Goal: Feedback & Contribution: Submit feedback/report problem

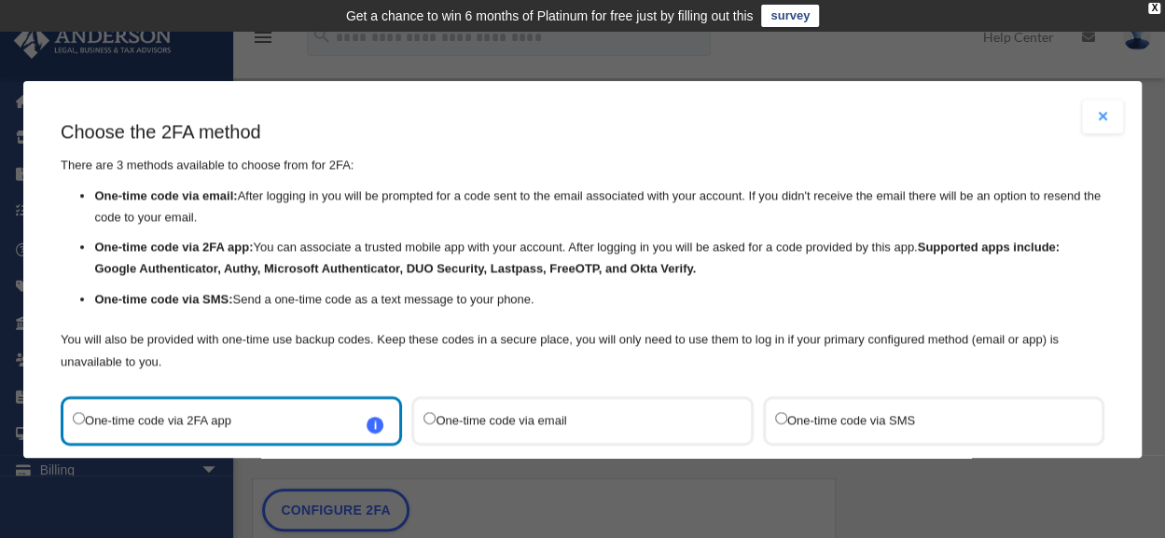
click at [832, 409] on label "One-time code via SMS" at bounding box center [924, 420] width 298 height 25
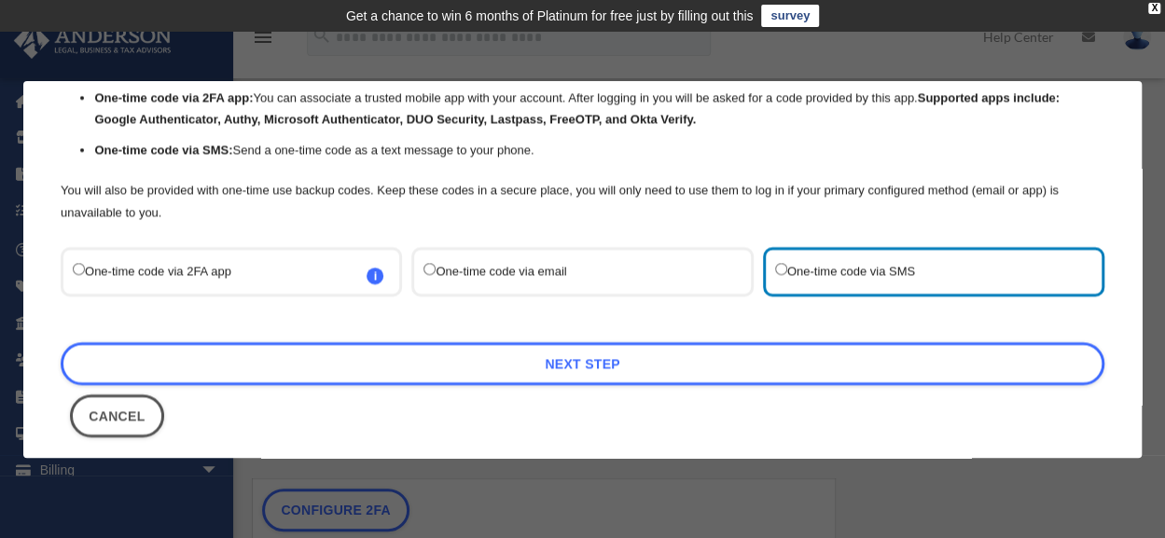
scroll to position [154, 0]
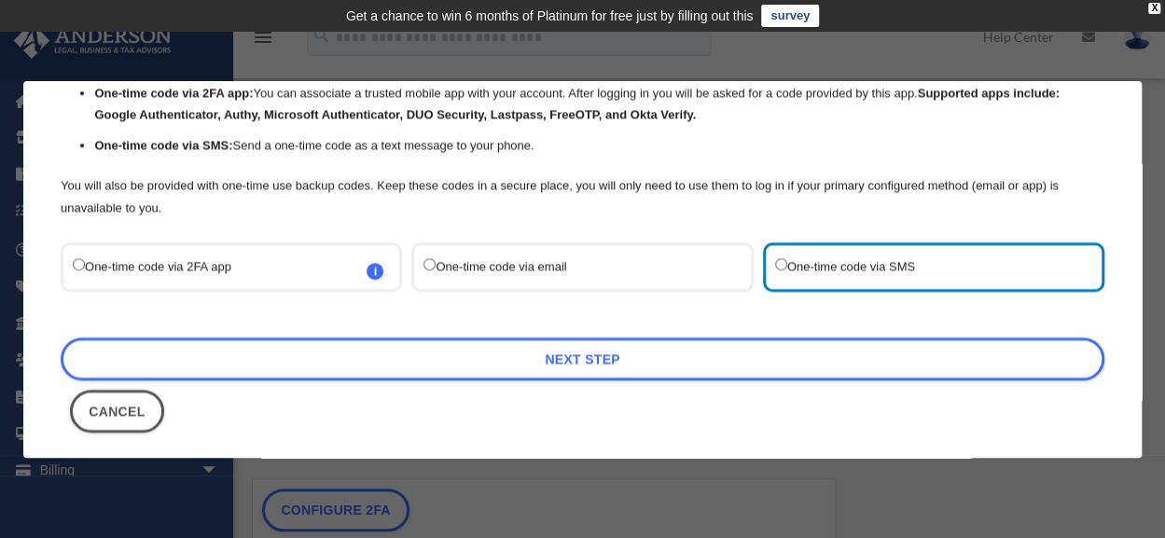
click at [599, 283] on div "One-time code via email" at bounding box center [581, 266] width 341 height 49
click at [588, 255] on label "One-time code via email" at bounding box center [572, 267] width 298 height 25
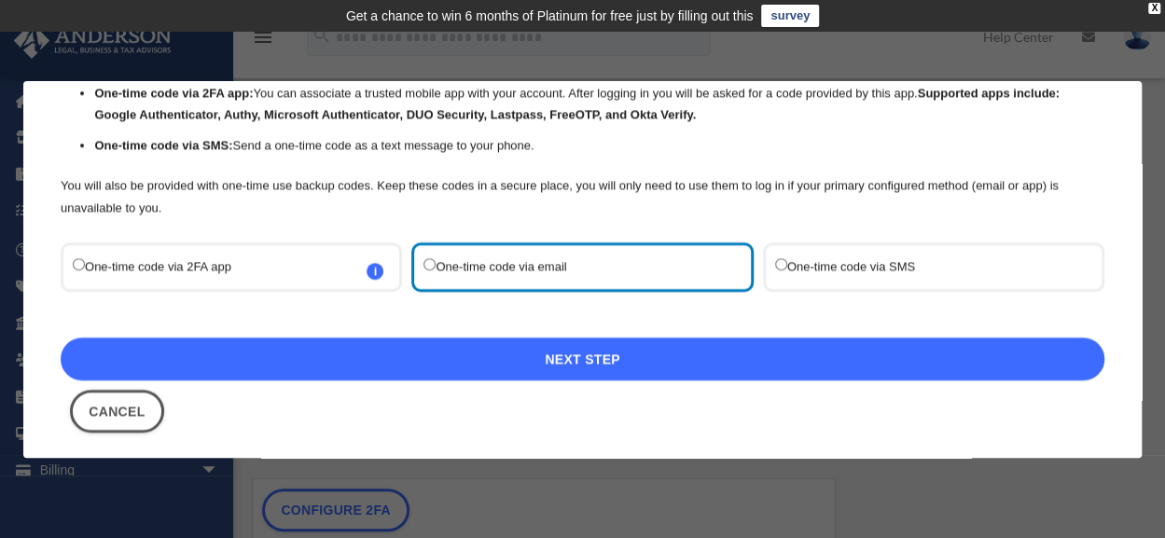
click at [604, 359] on link "Next Step" at bounding box center [583, 359] width 1044 height 43
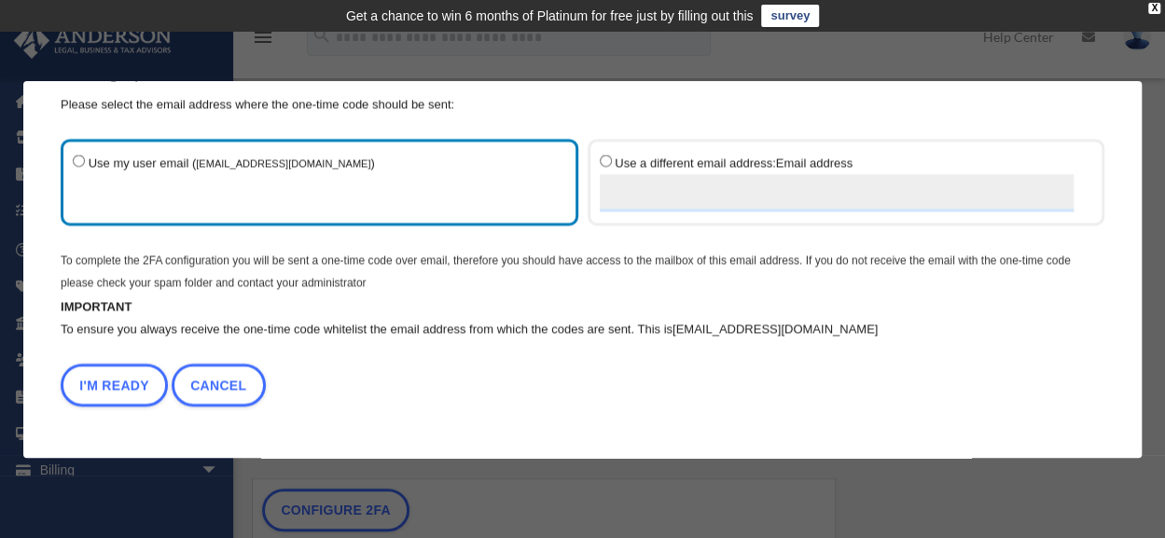
scroll to position [60, 0]
click at [631, 195] on input "Use a different email address: Email address" at bounding box center [837, 193] width 475 height 37
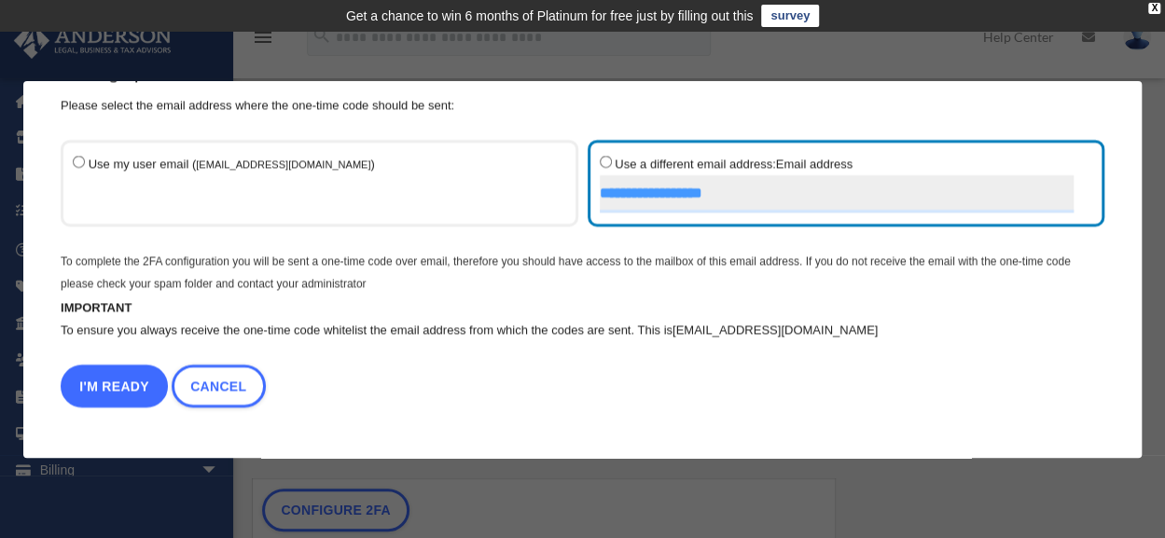
click at [121, 381] on button "I'm Ready" at bounding box center [114, 386] width 107 height 43
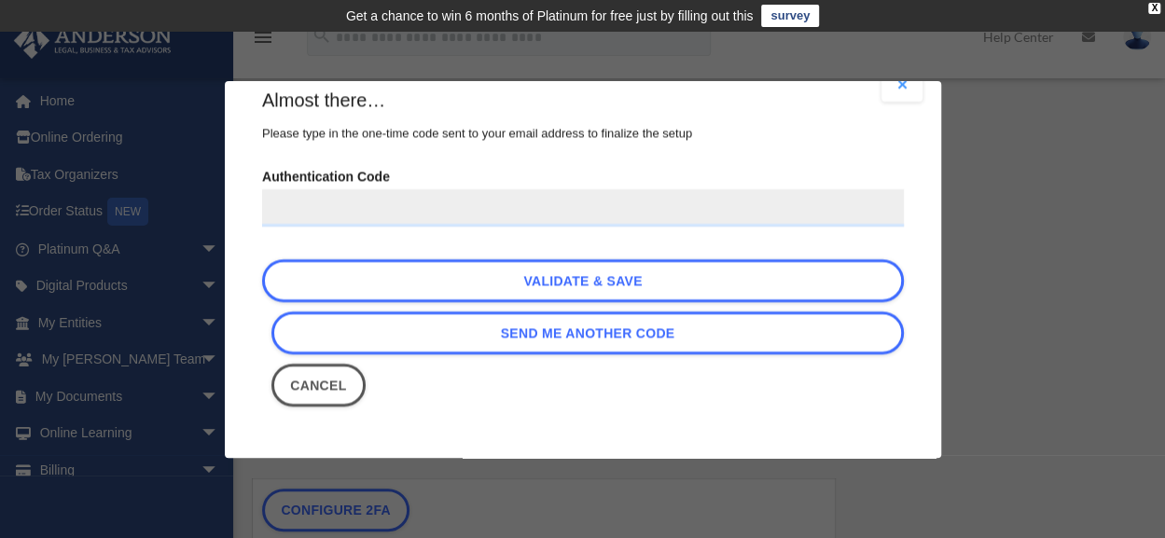
scroll to position [31, 0]
click at [344, 216] on input "Authentication Code" at bounding box center [583, 208] width 642 height 37
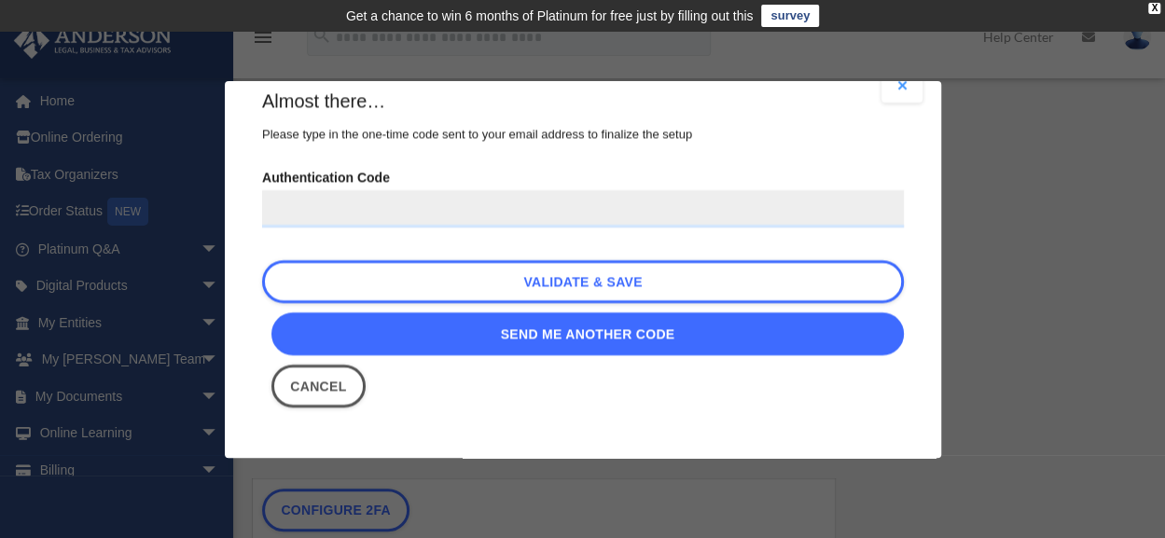
click at [595, 342] on link "Send me another code" at bounding box center [587, 333] width 632 height 43
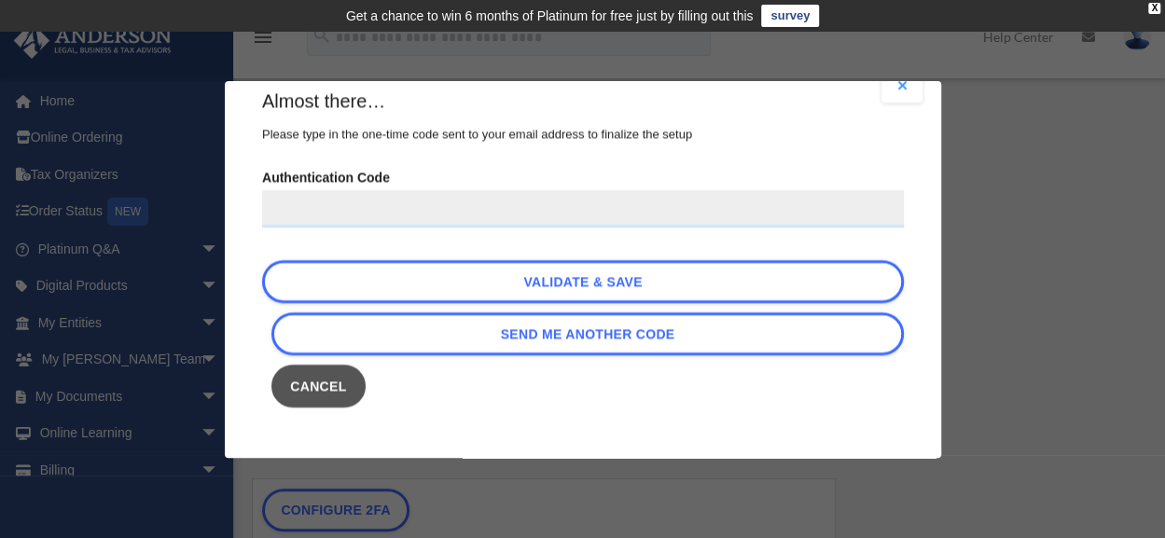
click at [319, 383] on button "Cancel" at bounding box center [318, 386] width 94 height 43
click at [319, 383] on td "No enabled backup methods" at bounding box center [544, 377] width 583 height 47
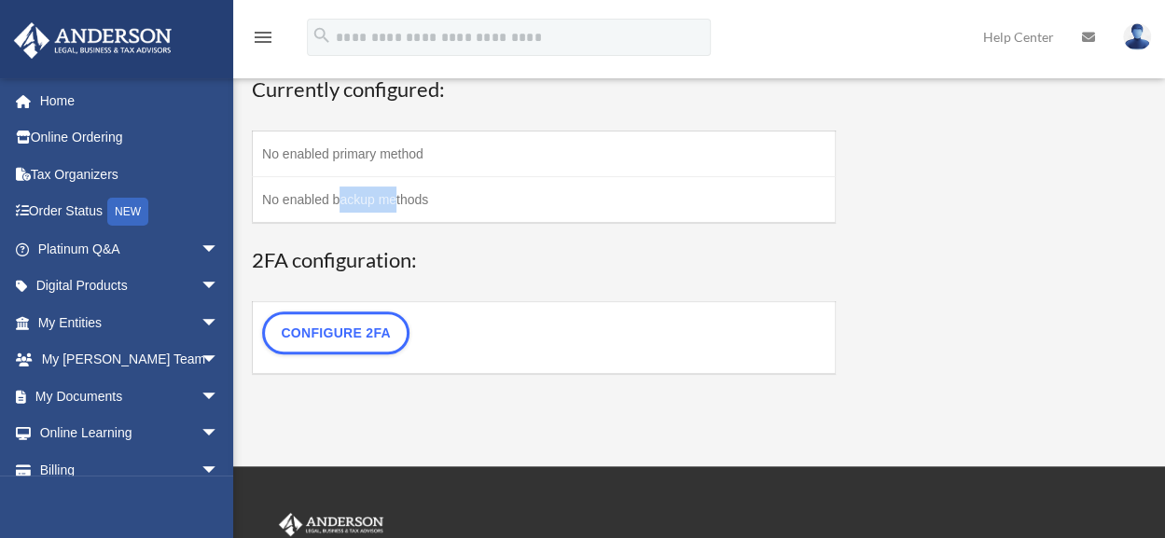
scroll to position [181, 0]
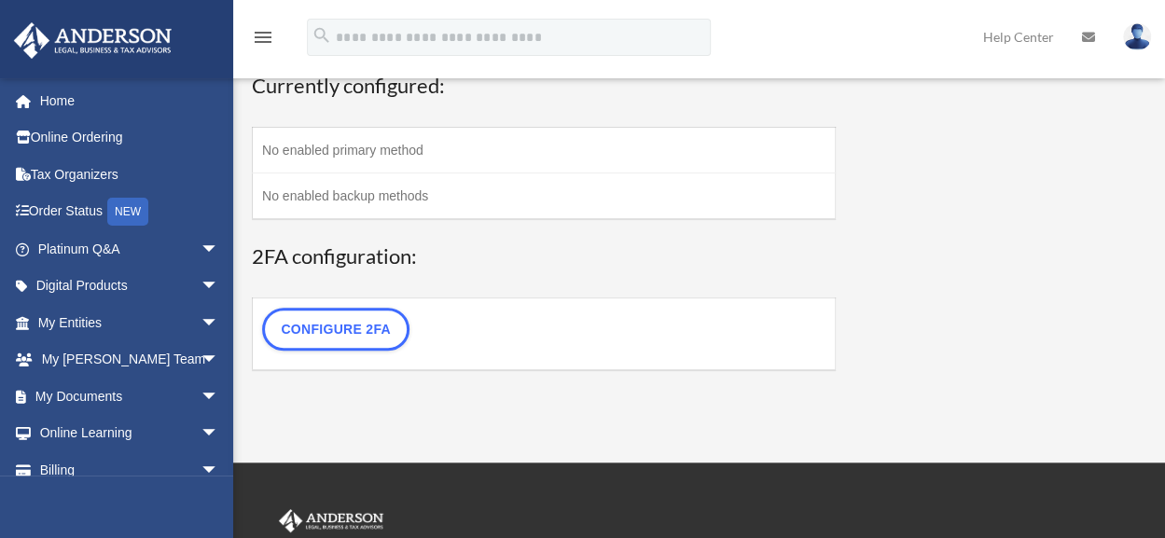
click at [479, 268] on h3 "2FA configuration:" at bounding box center [544, 256] width 584 height 29
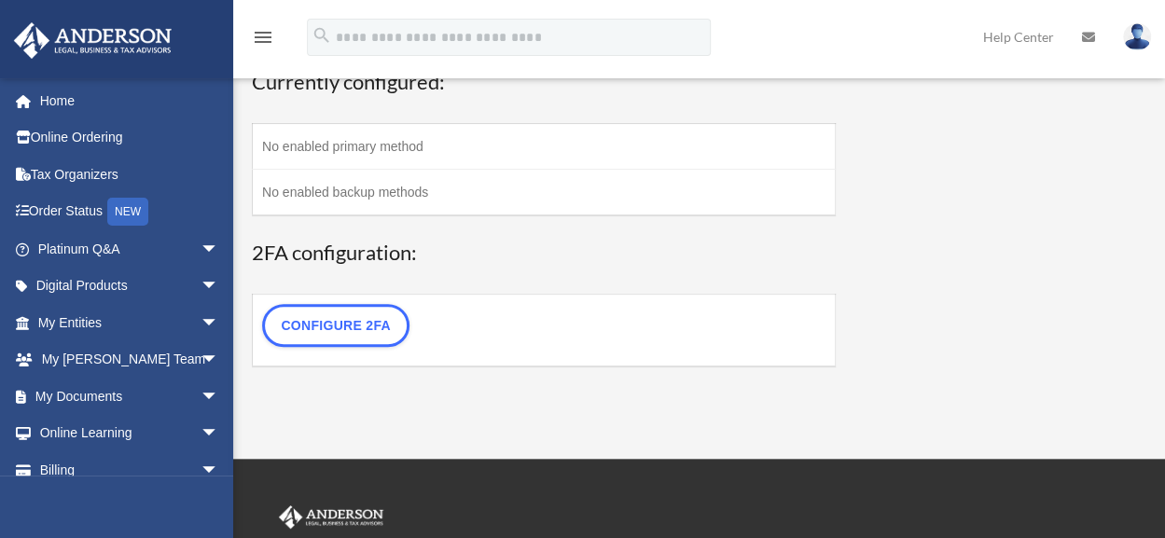
scroll to position [187, 0]
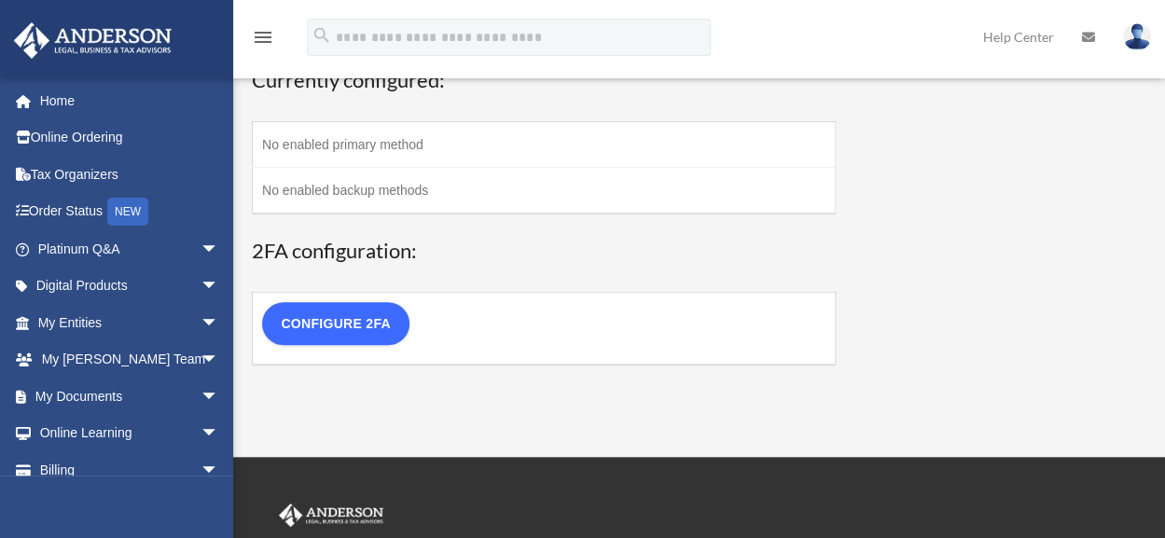
click at [343, 317] on link "Configure 2FA" at bounding box center [335, 323] width 147 height 43
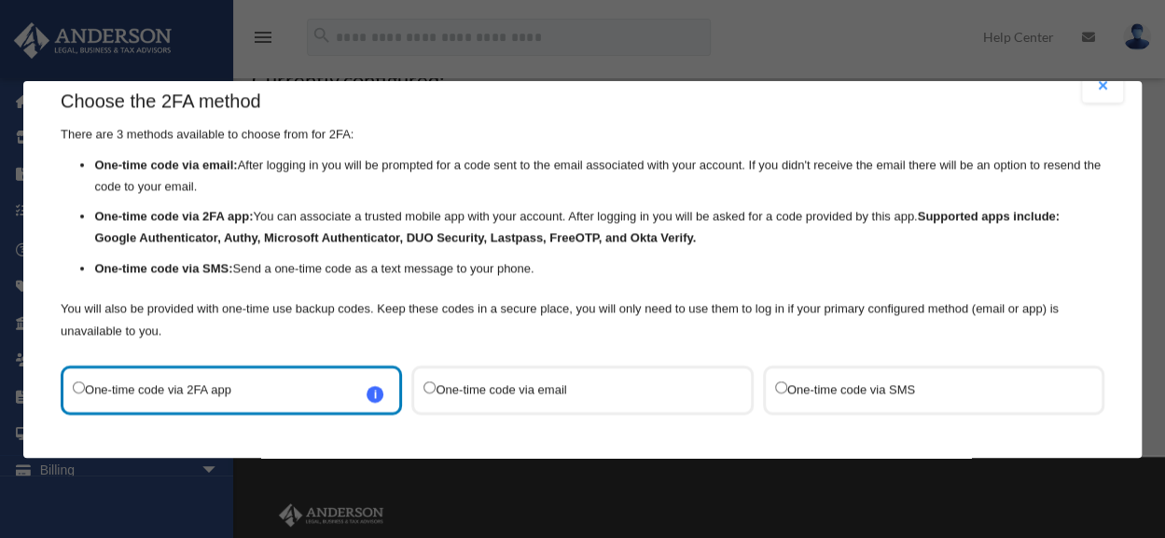
click at [565, 379] on label "One-time code via email" at bounding box center [572, 390] width 298 height 25
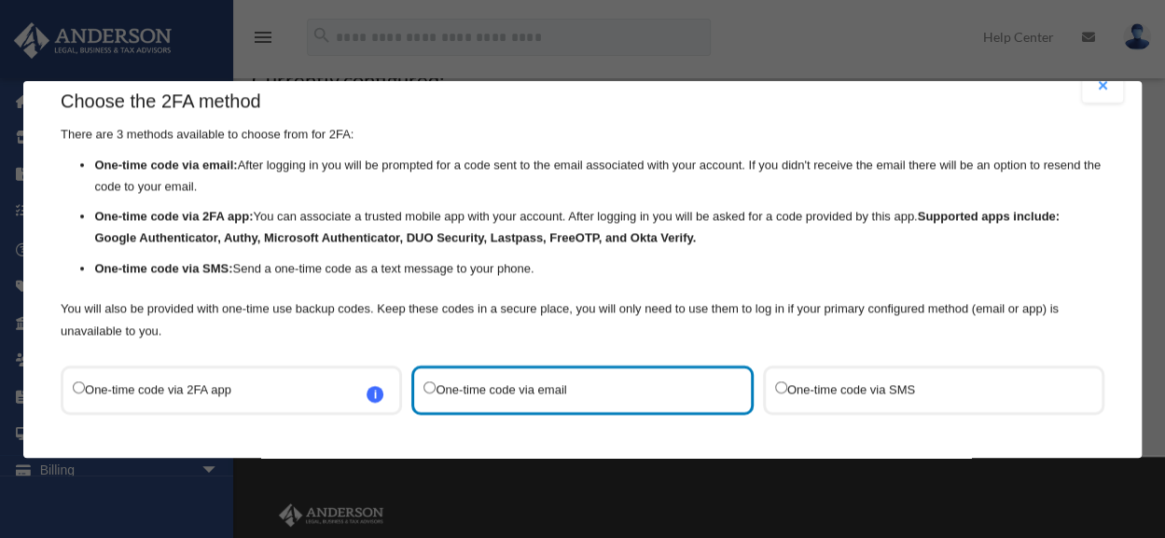
scroll to position [163, 0]
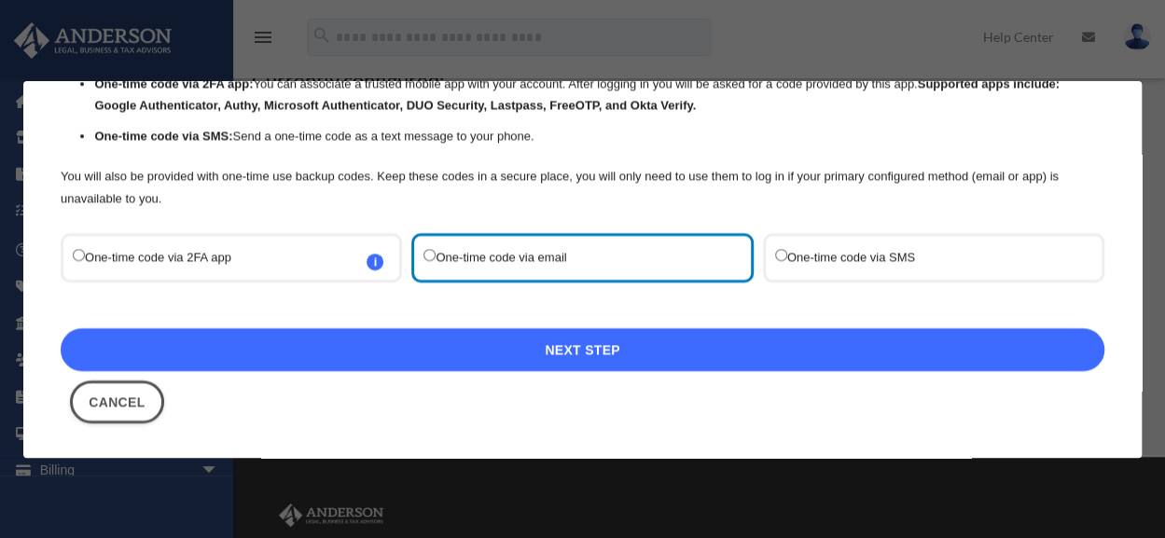
click at [920, 353] on link "Next Step" at bounding box center [583, 349] width 1044 height 43
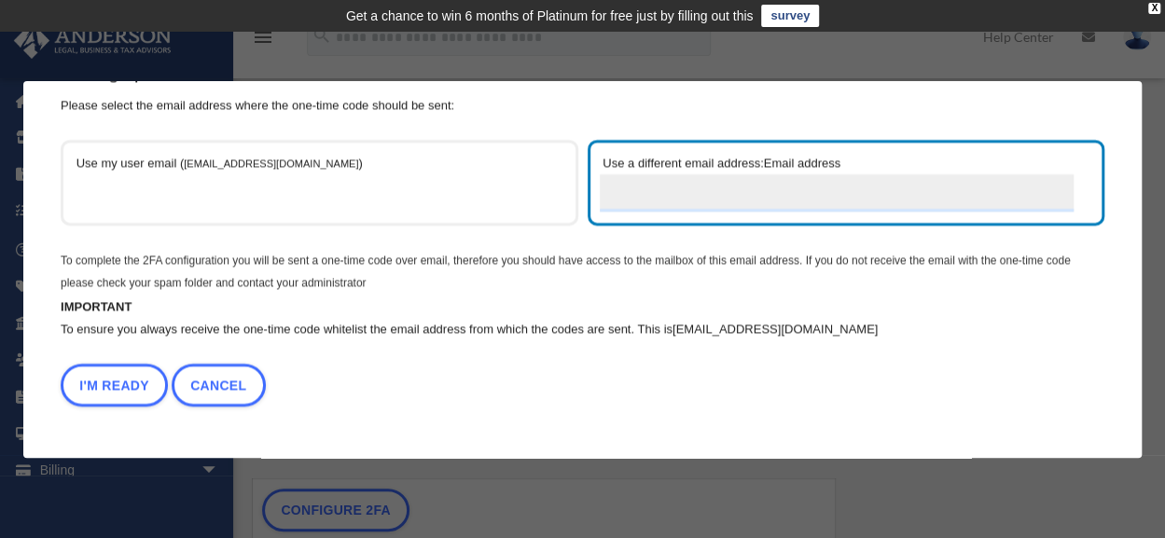
scroll to position [60, 0]
click at [787, 182] on input "Use a different email address: Email address" at bounding box center [837, 193] width 475 height 37
click at [624, 191] on input "**********" at bounding box center [837, 193] width 475 height 37
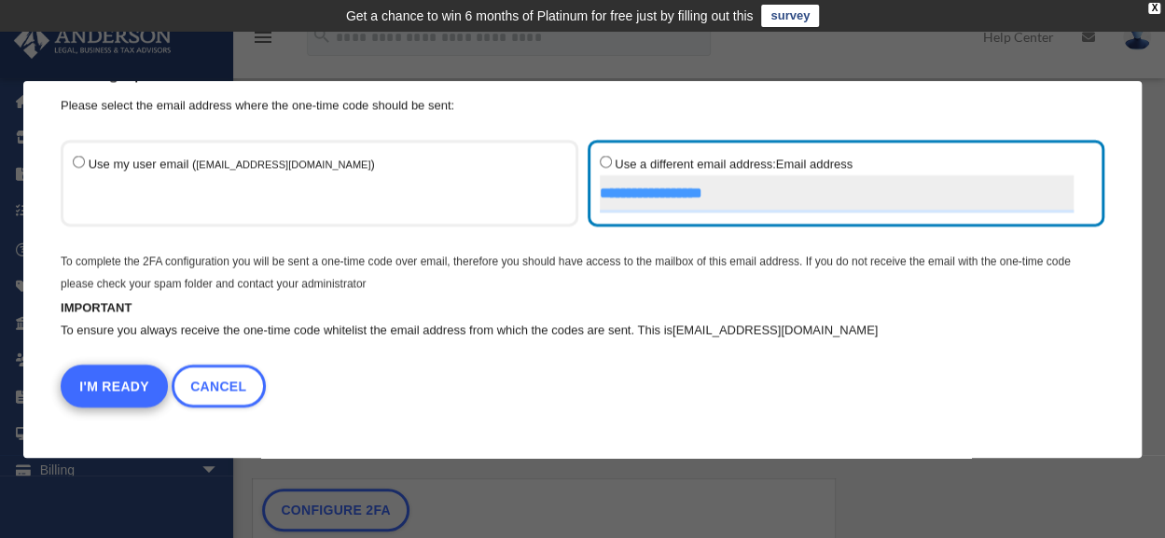
type input "**********"
click at [90, 395] on button "I'm Ready" at bounding box center [114, 386] width 107 height 43
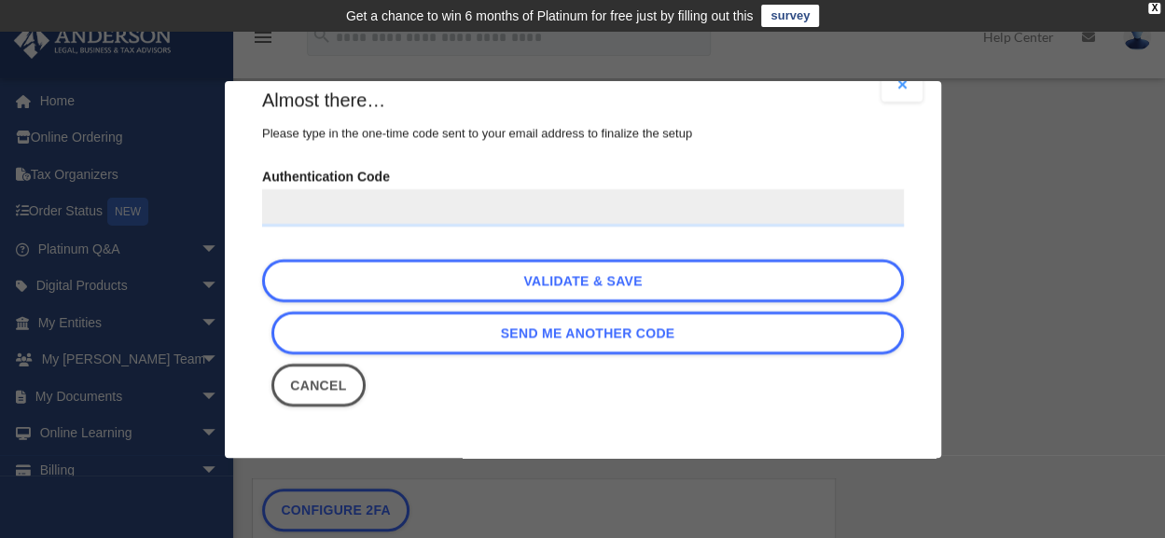
scroll to position [31, 0]
click at [288, 196] on input "Authentication Code" at bounding box center [583, 208] width 642 height 37
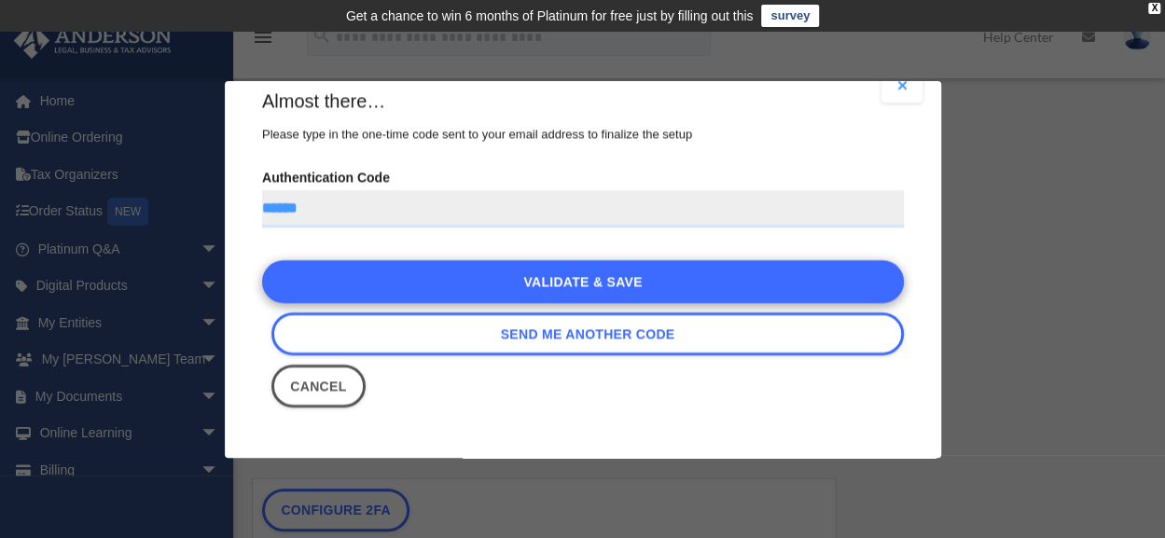
type input "******"
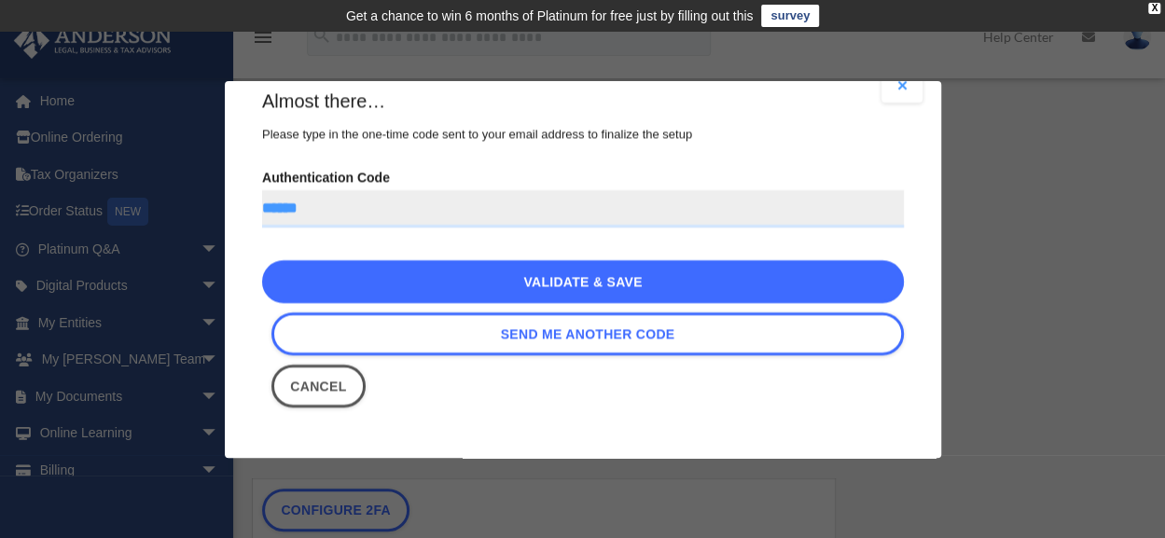
click at [547, 273] on link "Validate & Save" at bounding box center [583, 281] width 642 height 43
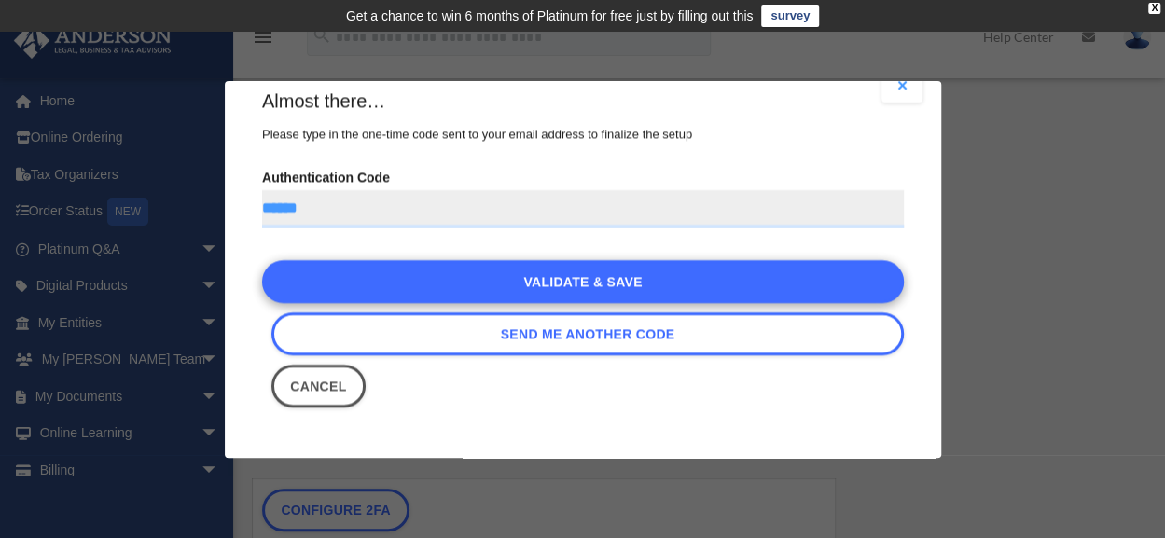
scroll to position [0, 0]
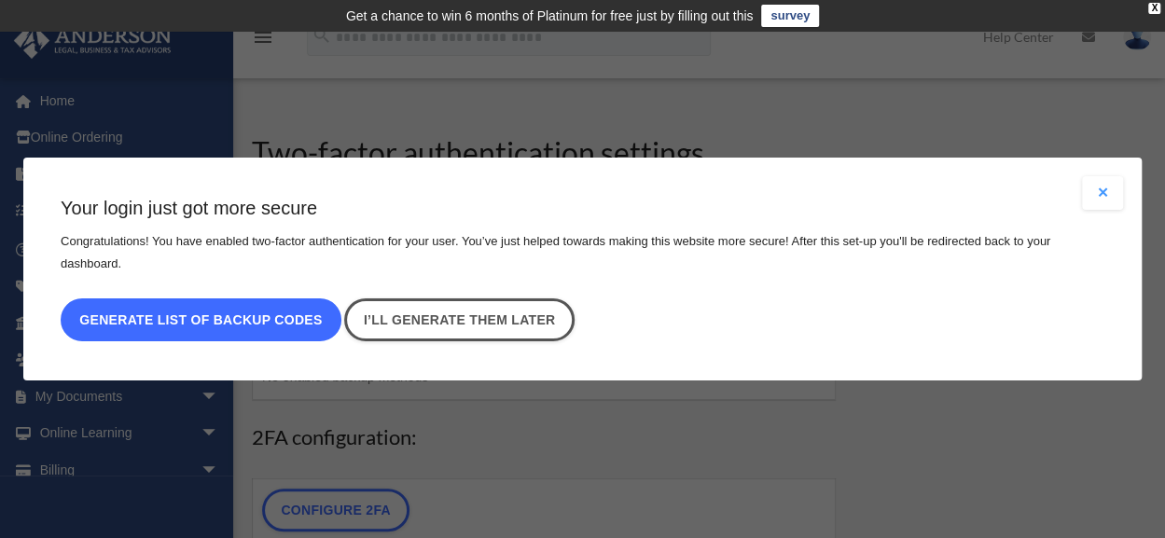
click at [282, 308] on button "Generate list of backup codes" at bounding box center [201, 319] width 281 height 43
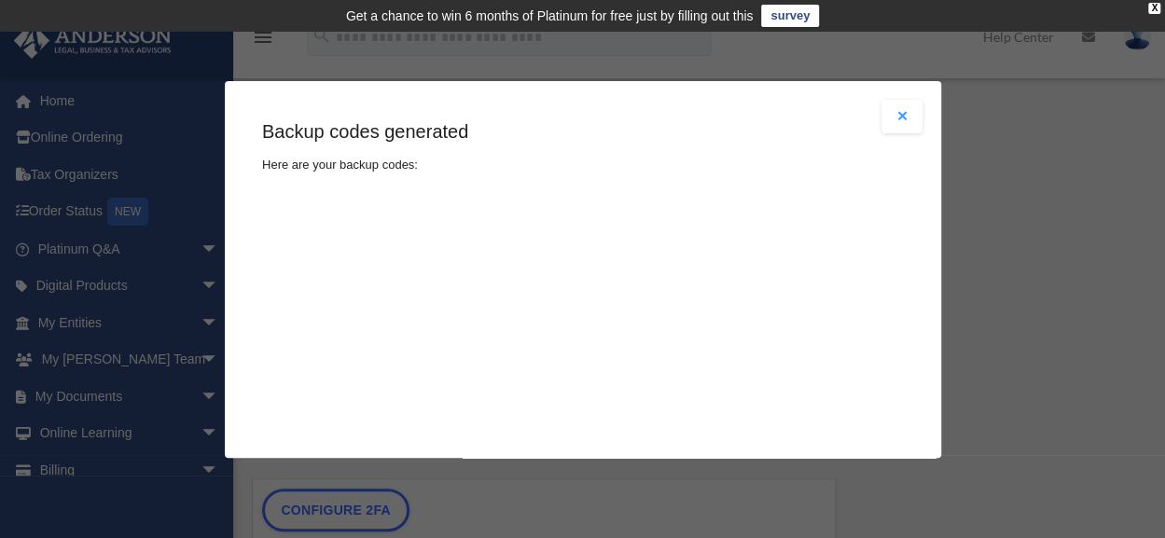
type textarea "**********"
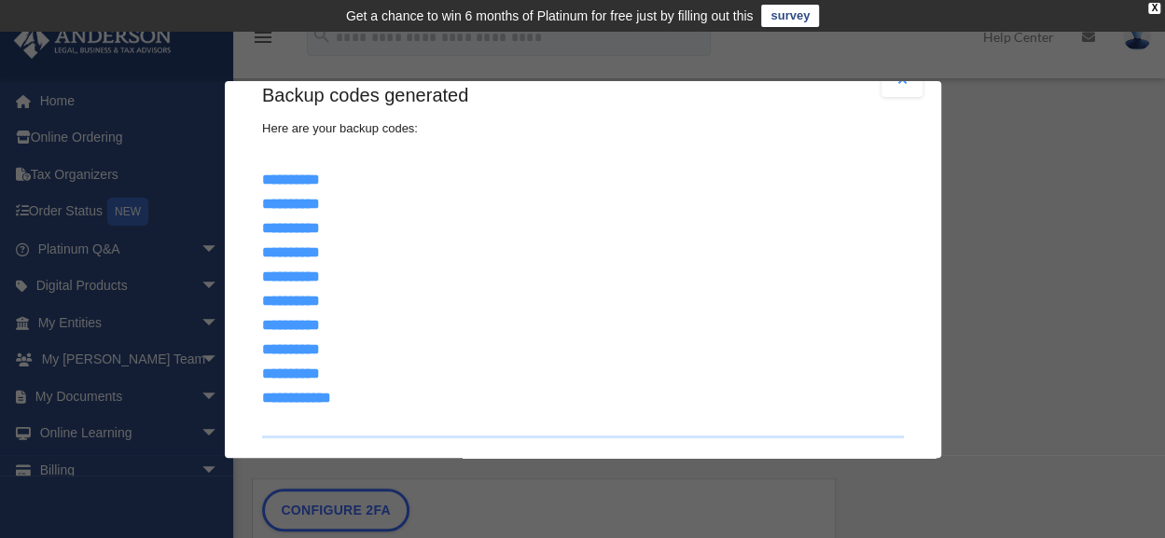
scroll to position [121, 0]
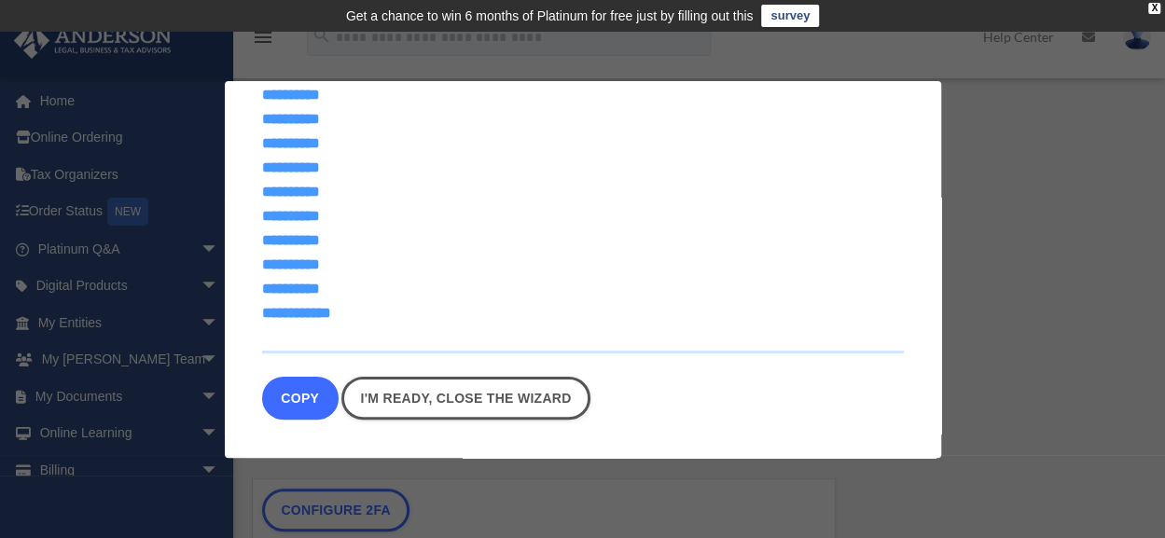
click at [308, 394] on button "Copy" at bounding box center [300, 398] width 76 height 43
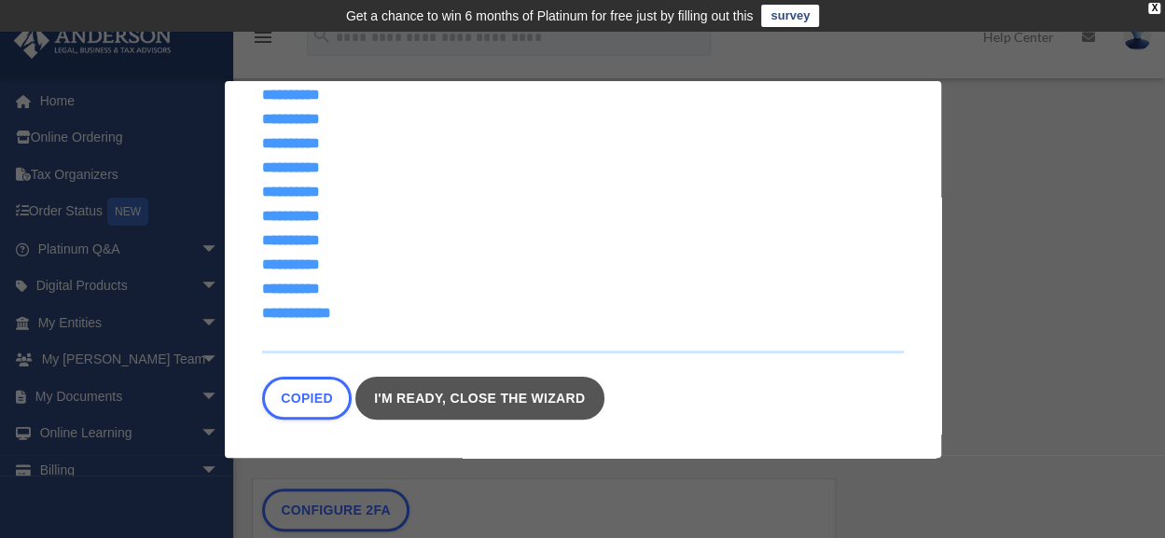
click at [546, 396] on link "I'm ready, close the wizard" at bounding box center [478, 398] width 249 height 43
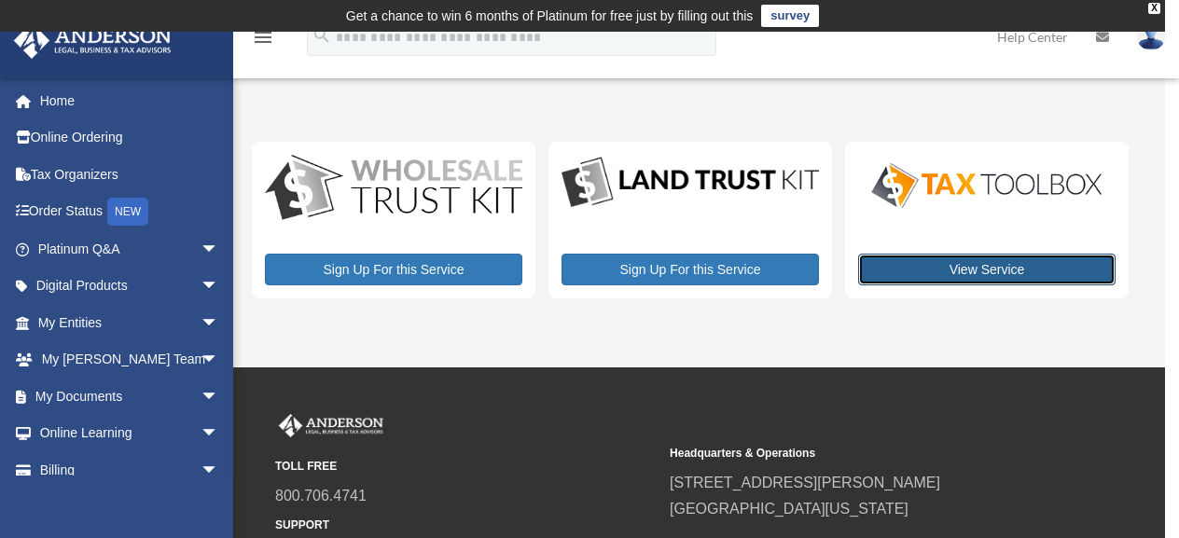
click at [1037, 273] on link "View Service" at bounding box center [986, 270] width 257 height 32
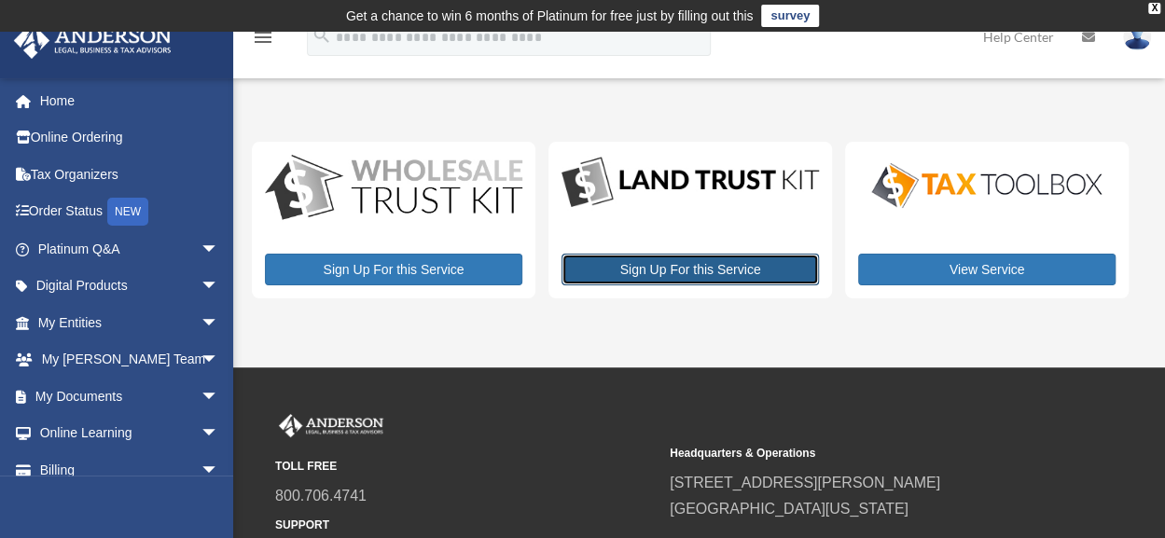
click at [715, 264] on link "Sign Up For this Service" at bounding box center [689, 270] width 257 height 32
click at [692, 270] on link "Sign Up For this Service" at bounding box center [689, 270] width 257 height 32
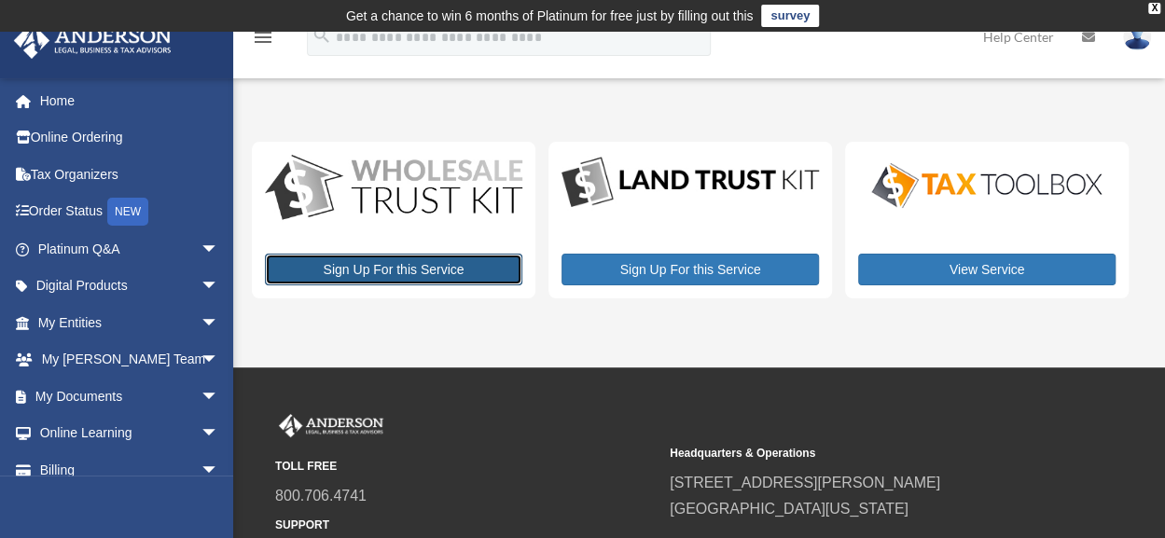
click at [396, 283] on link "Sign Up For this Service" at bounding box center [393, 270] width 257 height 32
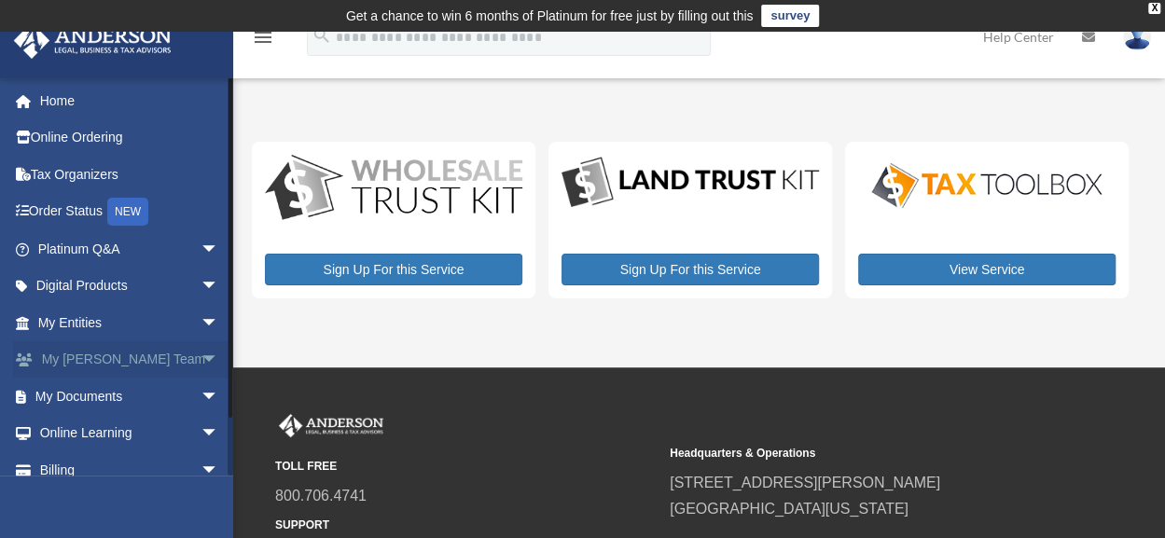
click at [201, 355] on span "arrow_drop_down" at bounding box center [219, 360] width 37 height 38
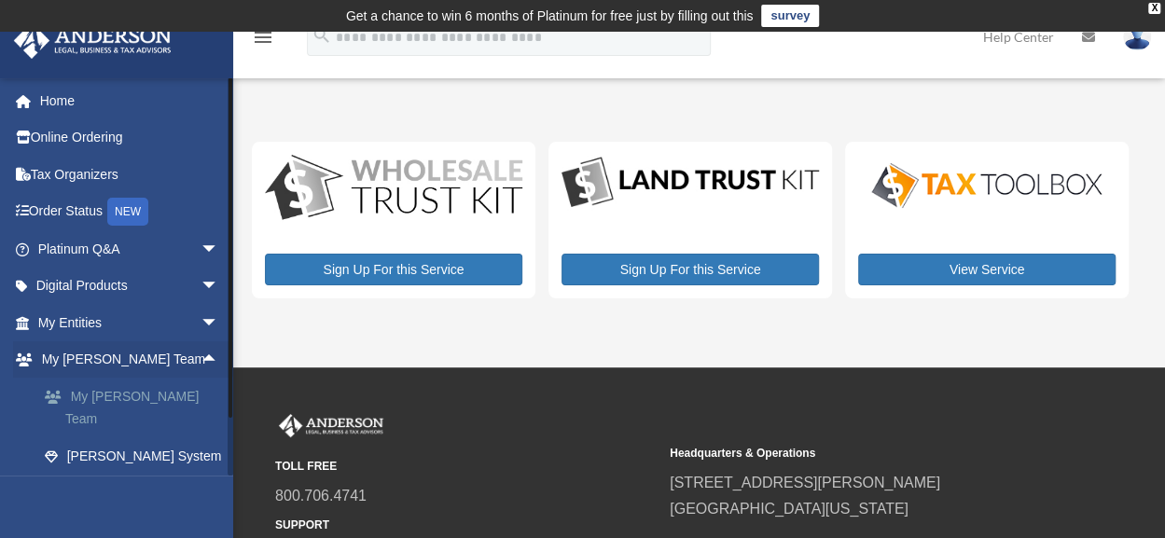
click at [175, 392] on link "My [PERSON_NAME] Team" at bounding box center [136, 408] width 221 height 60
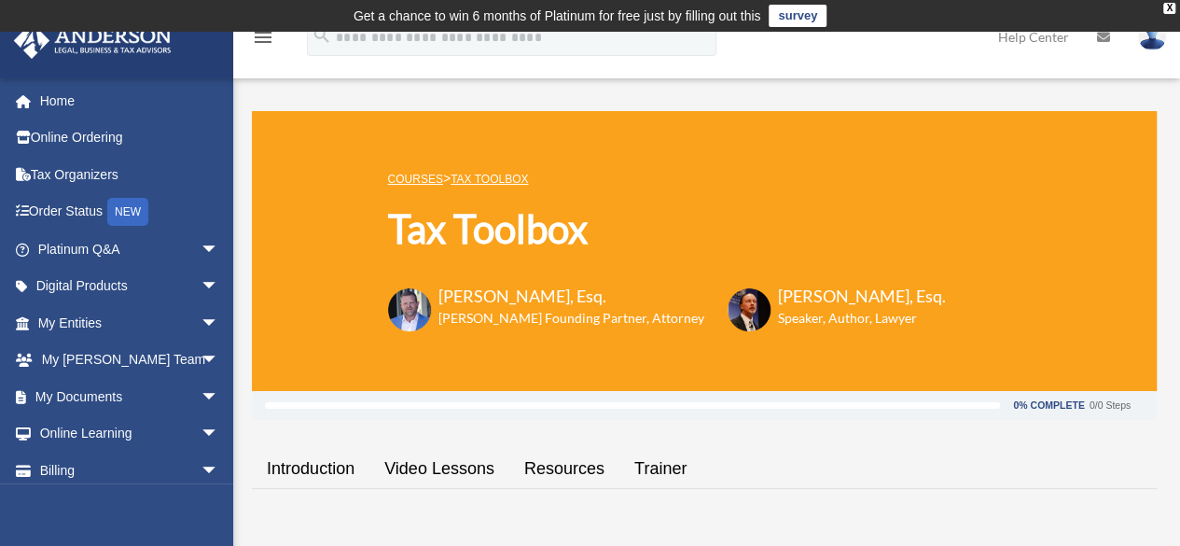
click at [313, 463] on link "Introduction" at bounding box center [311, 468] width 118 height 53
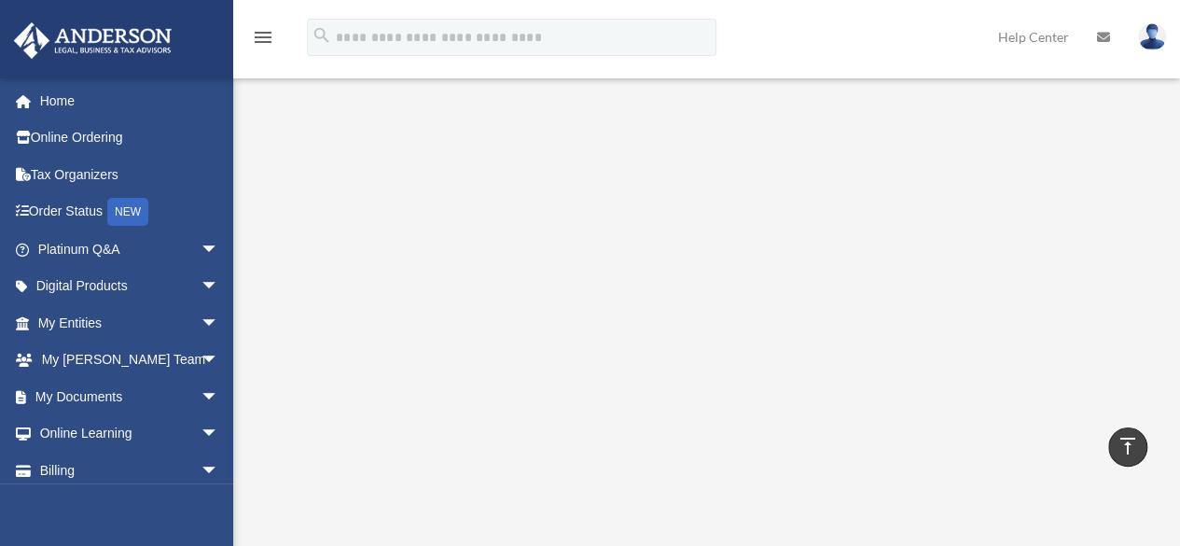
scroll to position [608, 0]
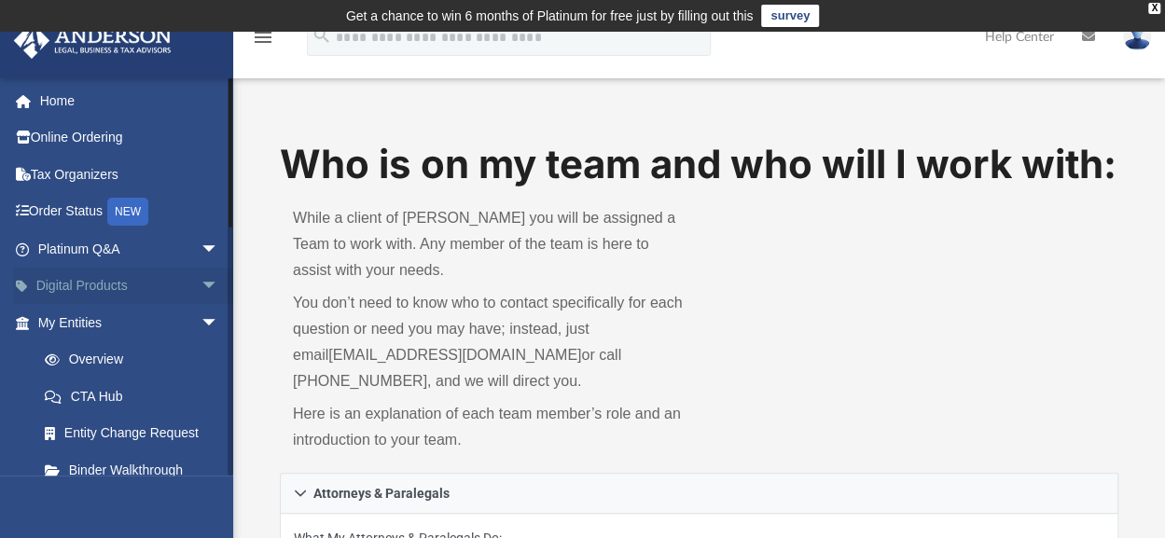
click at [201, 286] on span "arrow_drop_down" at bounding box center [219, 287] width 37 height 38
click at [145, 318] on div "Tax Toolbox" at bounding box center [144, 322] width 159 height 23
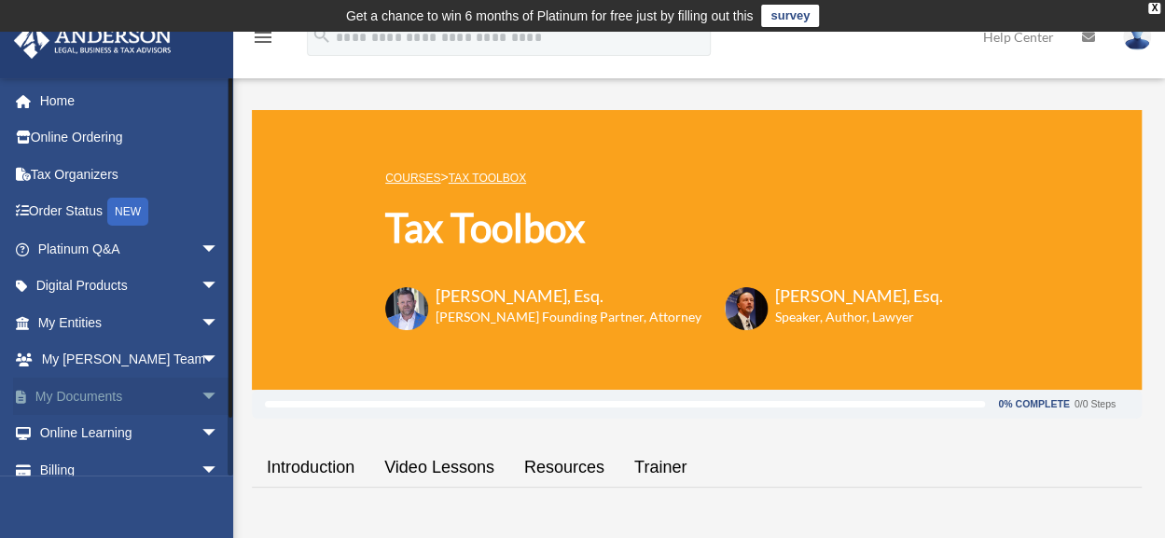
click at [107, 385] on link "My Documents arrow_drop_down" at bounding box center [130, 396] width 234 height 37
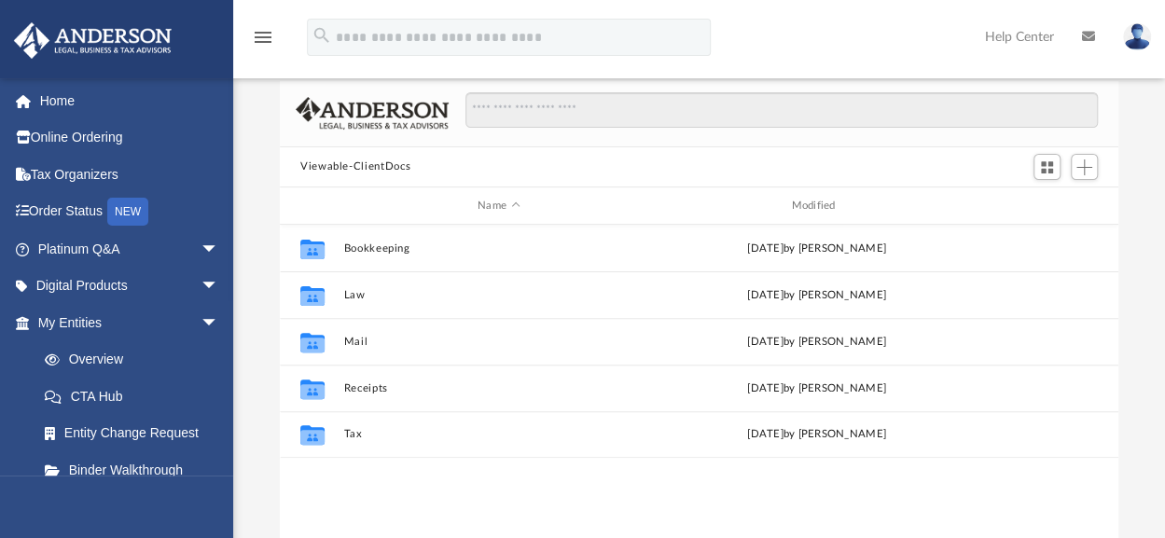
scroll to position [122, 0]
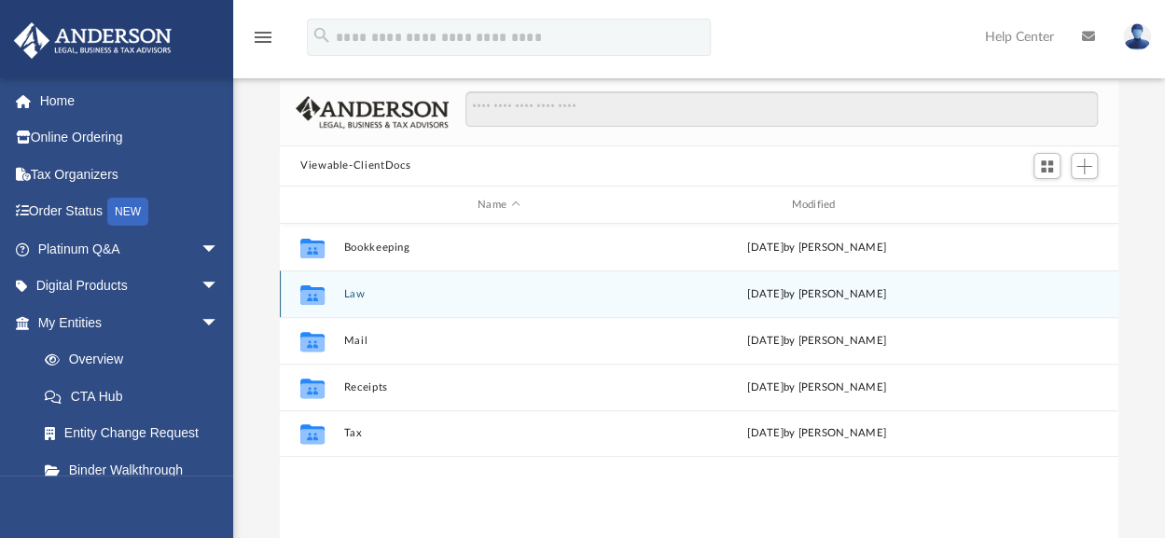
click at [511, 303] on div "Collaborated Folder Law [DATE] by [PERSON_NAME]" at bounding box center [699, 293] width 838 height 47
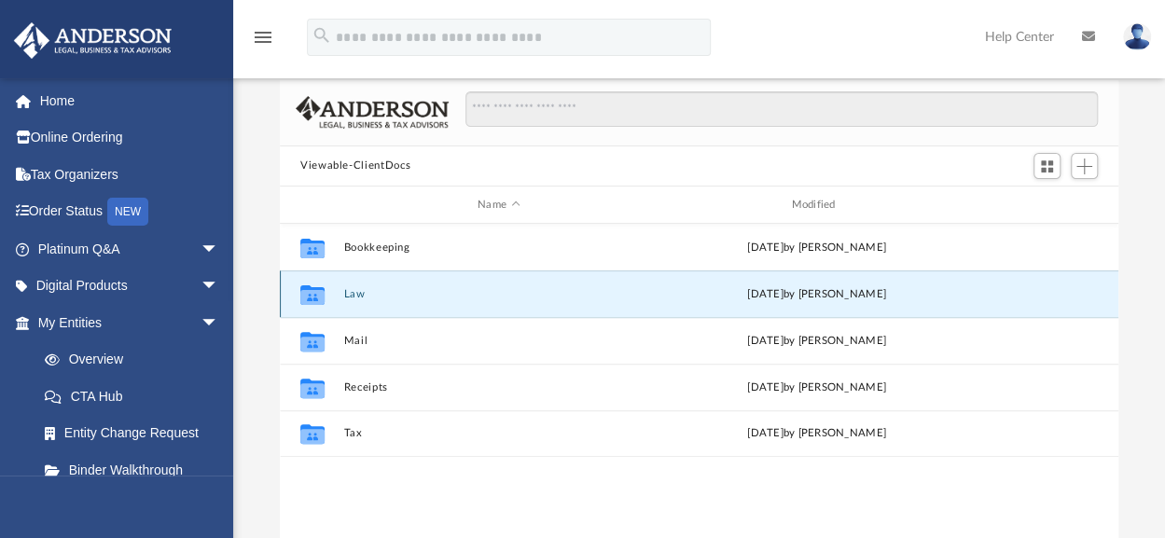
click at [399, 300] on div "Collaborated Folder Law [DATE] by [PERSON_NAME]" at bounding box center [699, 293] width 838 height 47
click at [399, 300] on div "Collaborated Folder Law today by Charles Rogler" at bounding box center [699, 293] width 838 height 47
click at [317, 294] on icon "grid" at bounding box center [312, 297] width 24 height 15
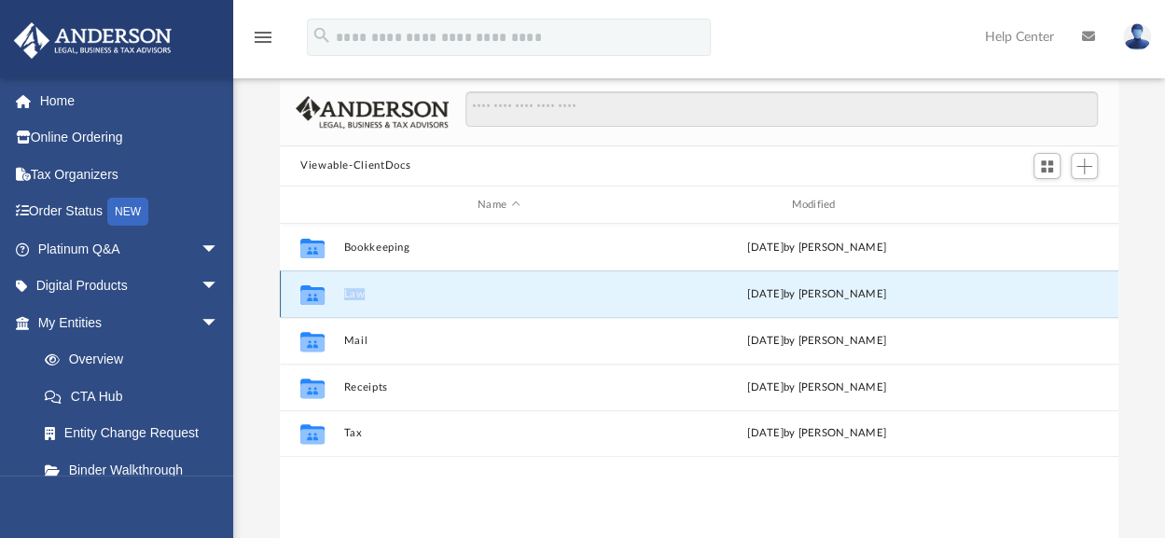
click at [317, 294] on icon "grid" at bounding box center [312, 297] width 24 height 15
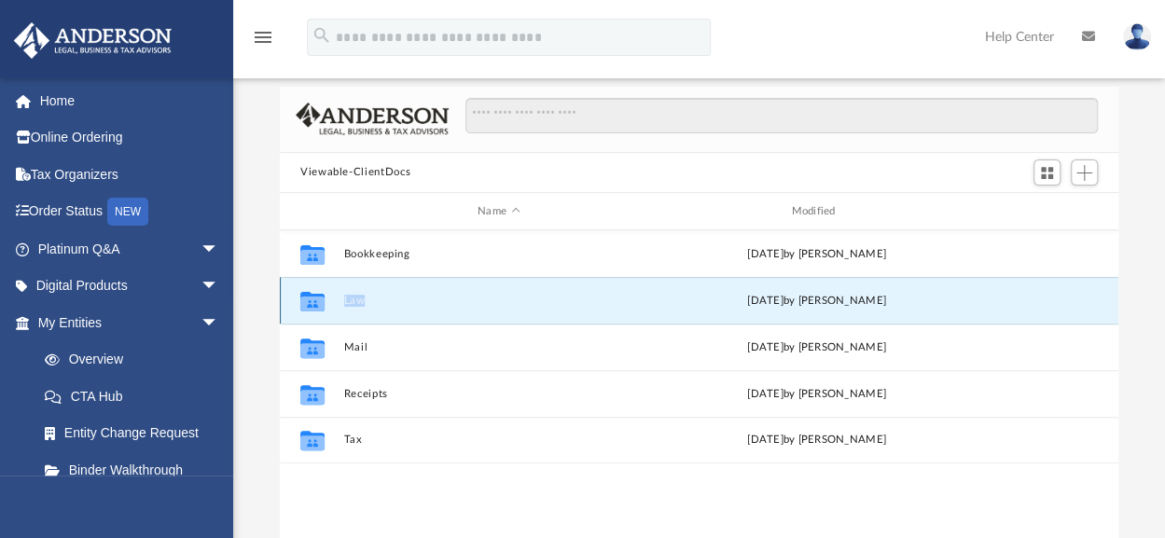
scroll to position [113, 0]
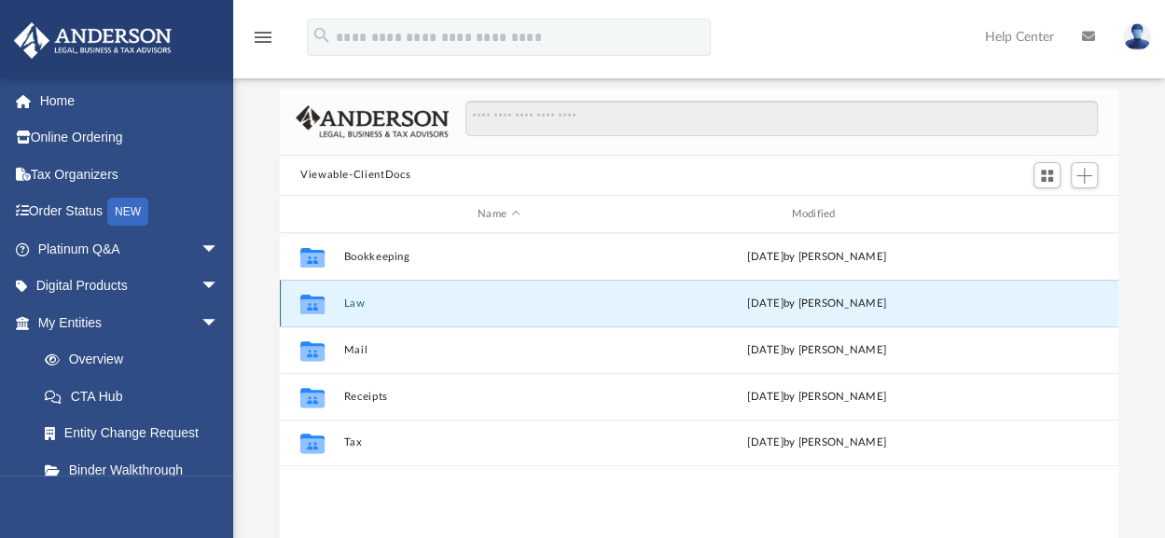
click at [876, 302] on div "today by Charles Rogler" at bounding box center [816, 304] width 310 height 17
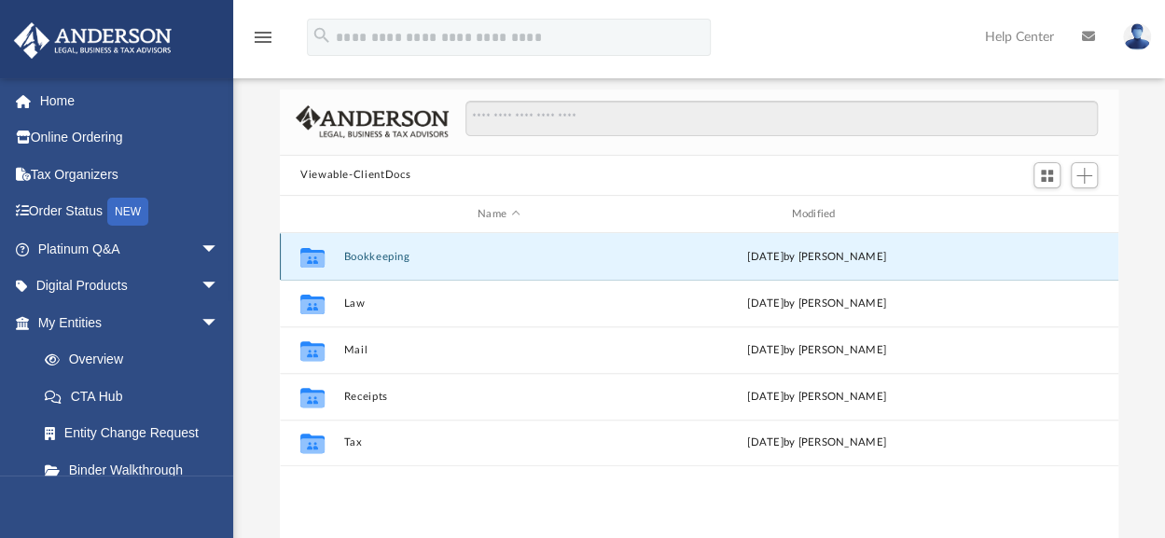
drag, startPoint x: 876, startPoint y: 302, endPoint x: 350, endPoint y: 257, distance: 527.9
click at [351, 257] on button "Bookkeeping" at bounding box center [498, 257] width 310 height 12
click at [349, 260] on button "Bookkeeping" at bounding box center [498, 257] width 310 height 12
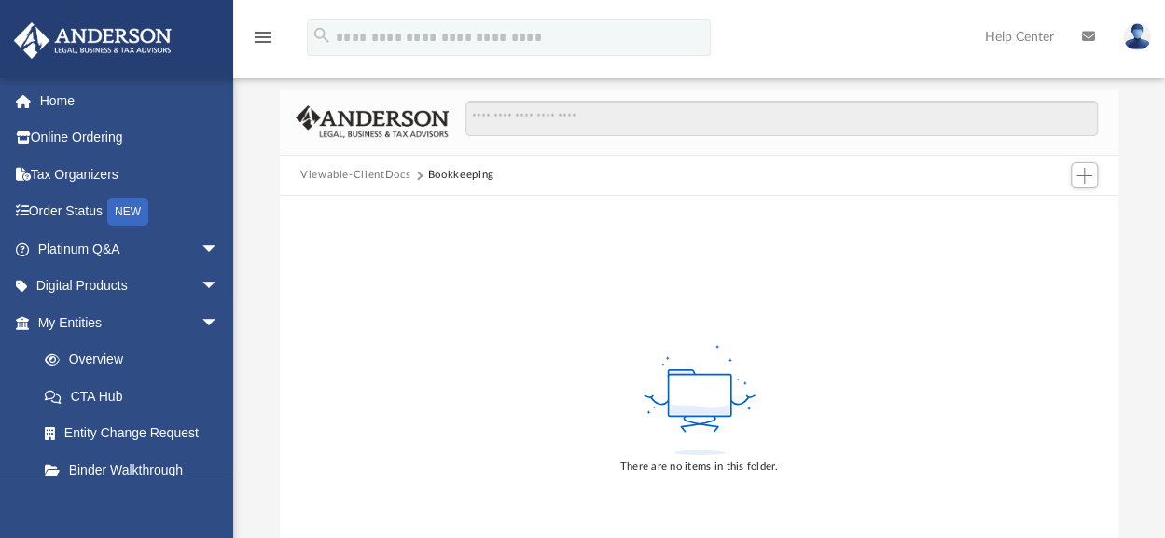
click at [379, 175] on button "Viewable-ClientDocs" at bounding box center [355, 175] width 110 height 17
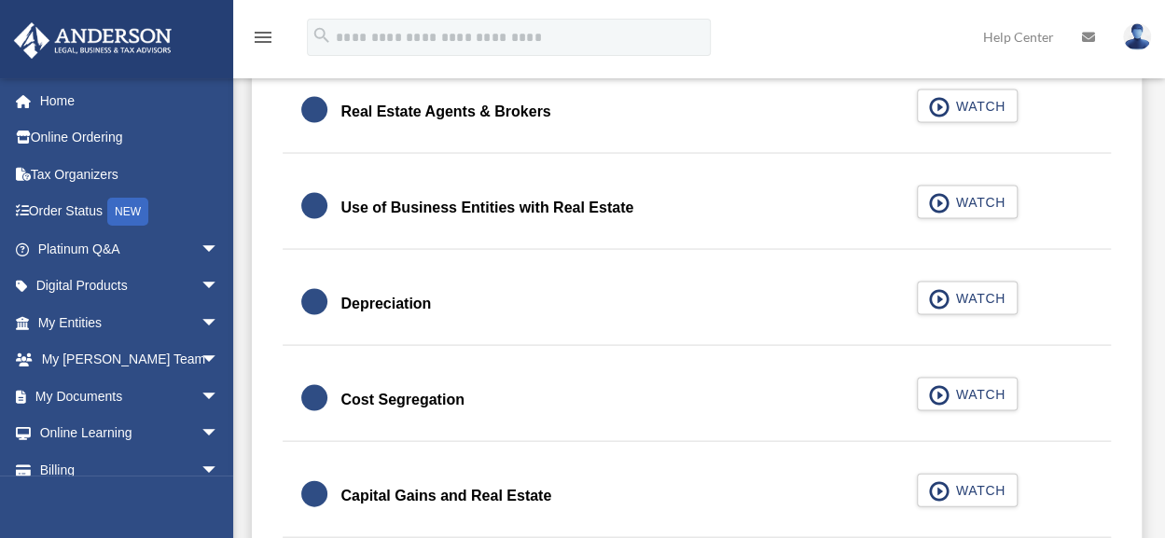
scroll to position [1800, 0]
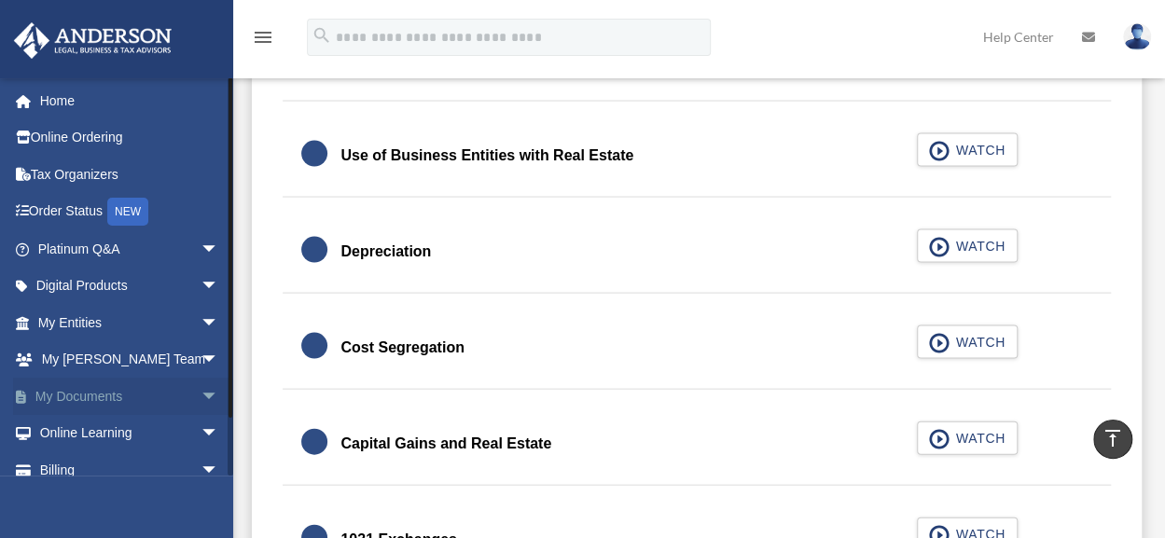
click at [176, 400] on link "My Documents arrow_drop_down" at bounding box center [130, 396] width 234 height 37
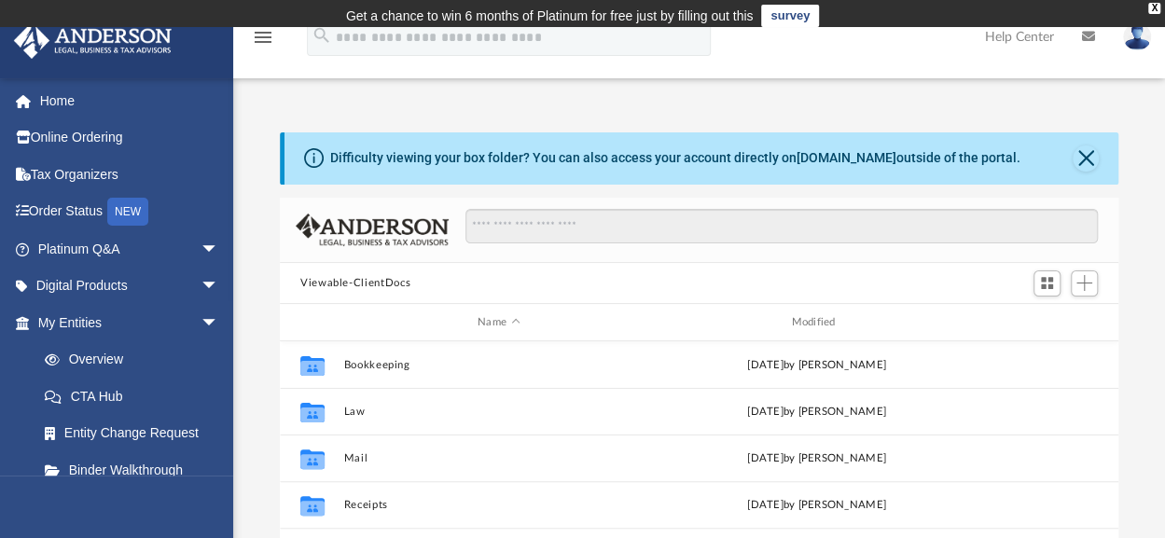
scroll to position [409, 823]
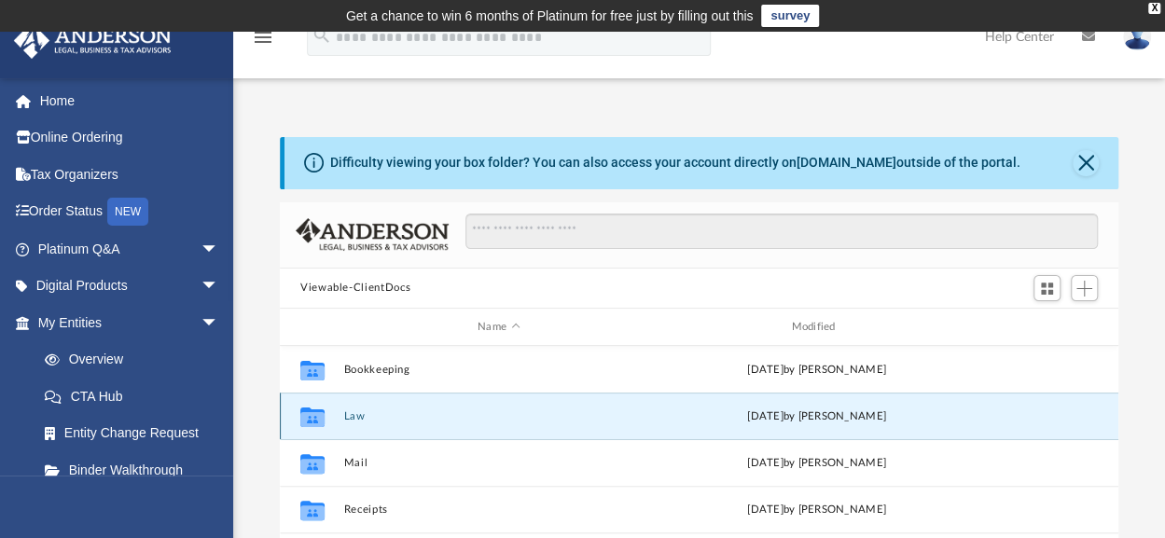
click at [349, 412] on button "Law" at bounding box center [498, 416] width 310 height 12
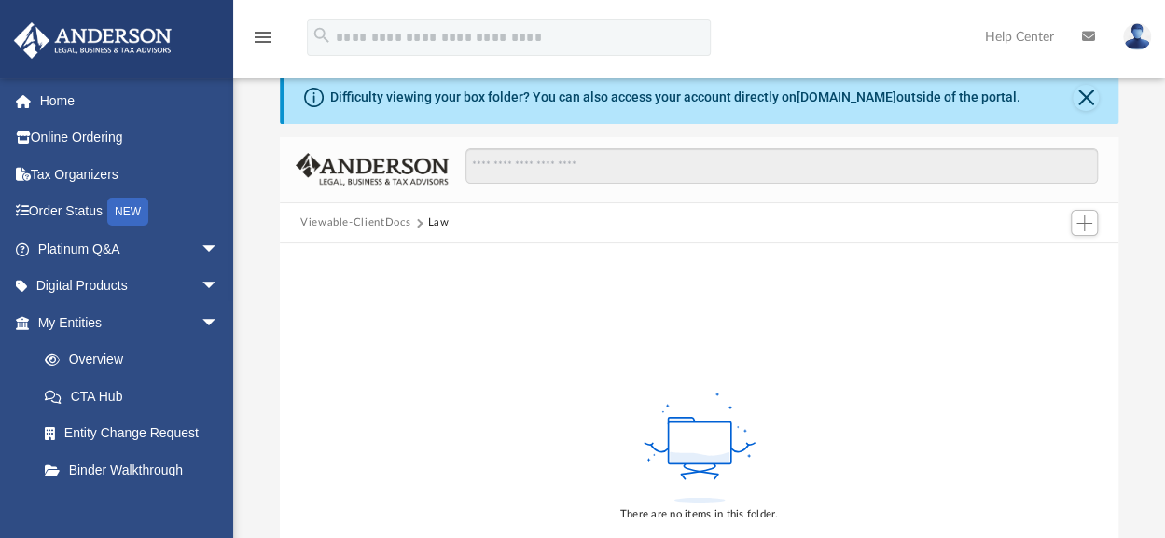
scroll to position [0, 0]
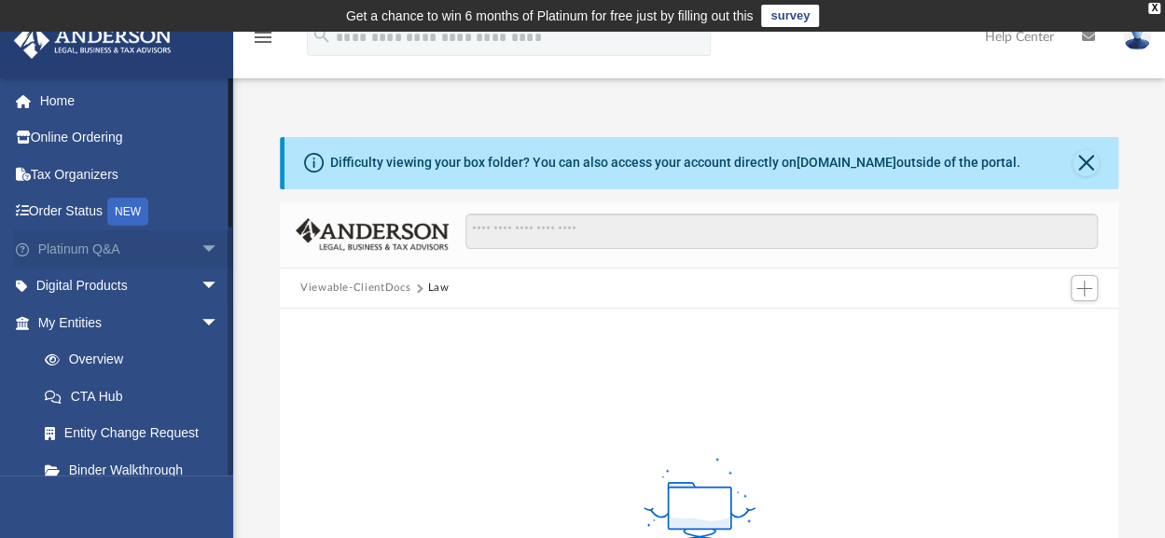
click at [106, 247] on link "Platinum Q&A arrow_drop_down" at bounding box center [130, 248] width 234 height 37
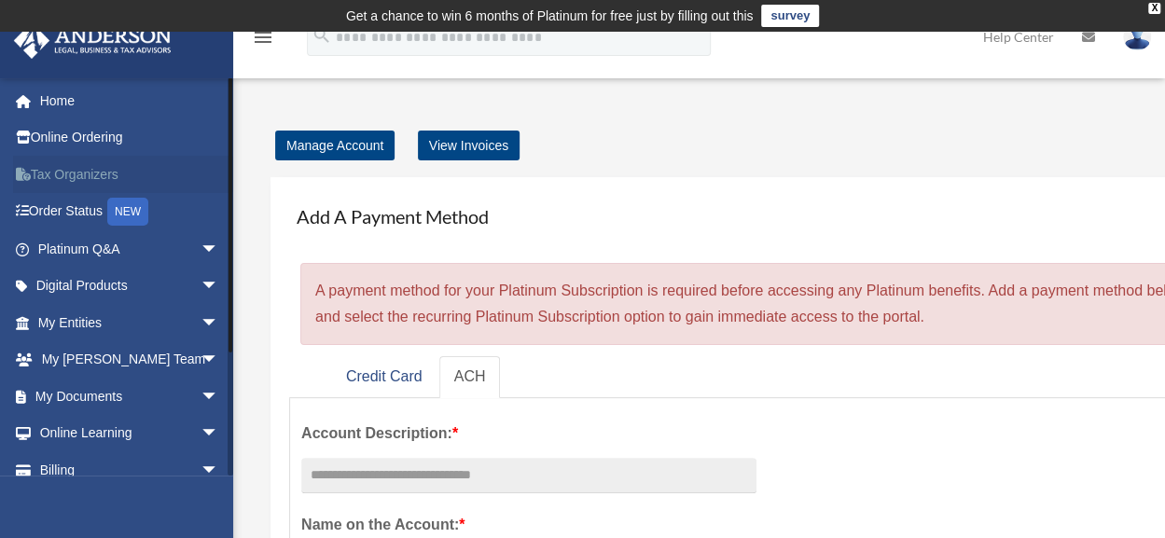
click at [106, 178] on link "Tax Organizers" at bounding box center [130, 174] width 234 height 37
click at [104, 365] on link "My Anderson Team arrow_drop_down" at bounding box center [130, 359] width 234 height 37
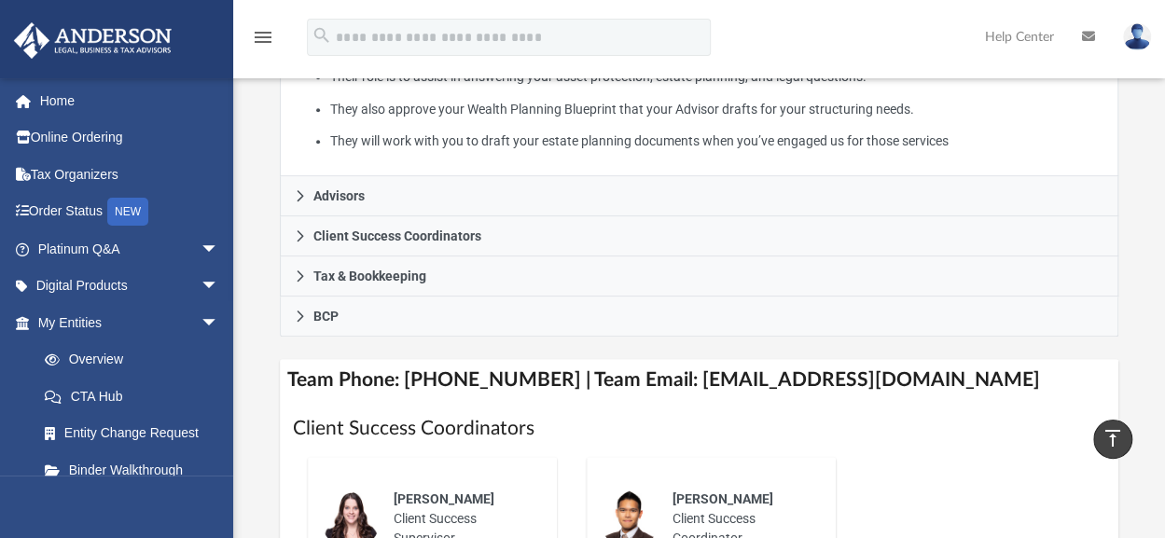
scroll to position [532, 0]
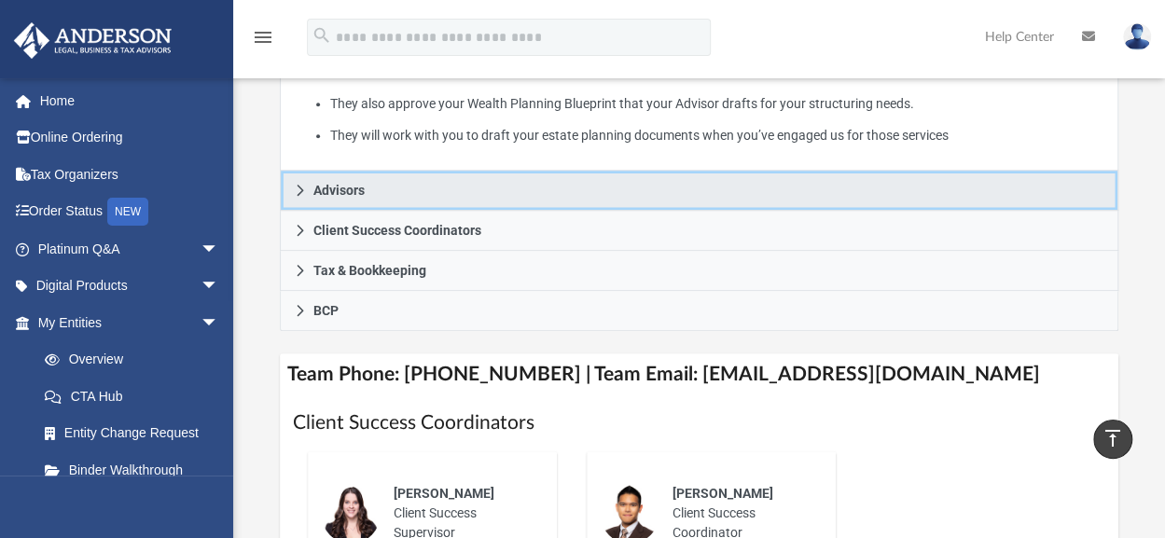
click at [299, 196] on icon at bounding box center [300, 190] width 7 height 11
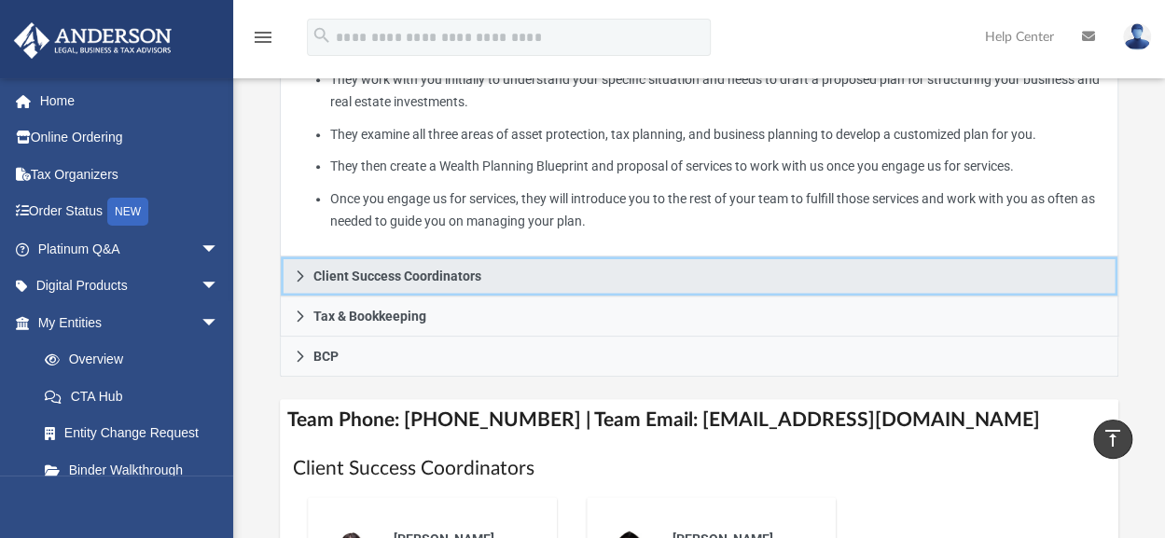
click at [304, 283] on icon at bounding box center [300, 276] width 13 height 13
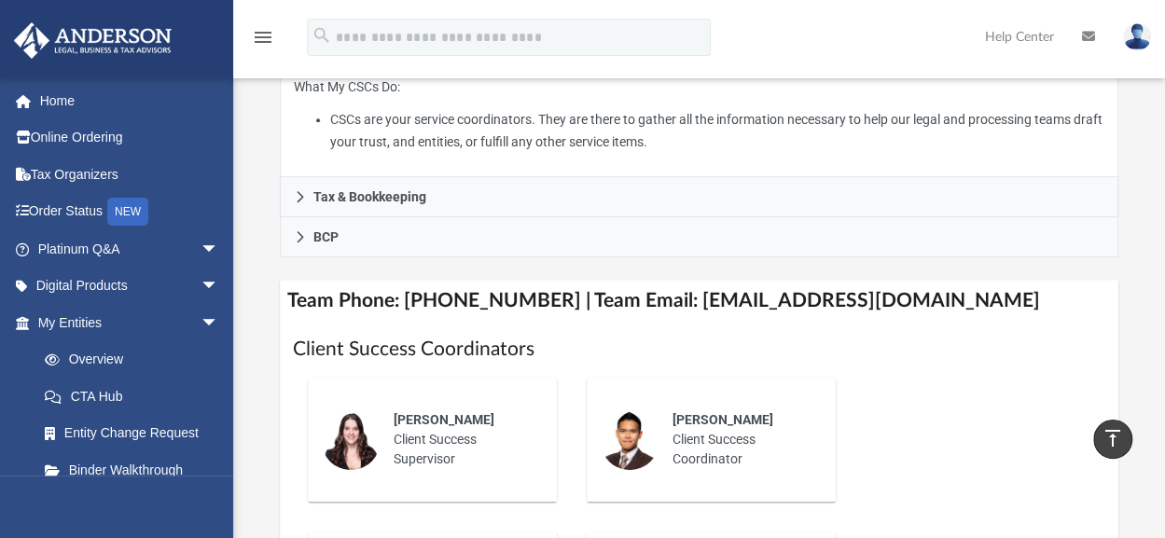
click at [304, 323] on div "Who is on my team and who will I work with: While a client of Anderson you will…" at bounding box center [699, 494] width 838 height 1776
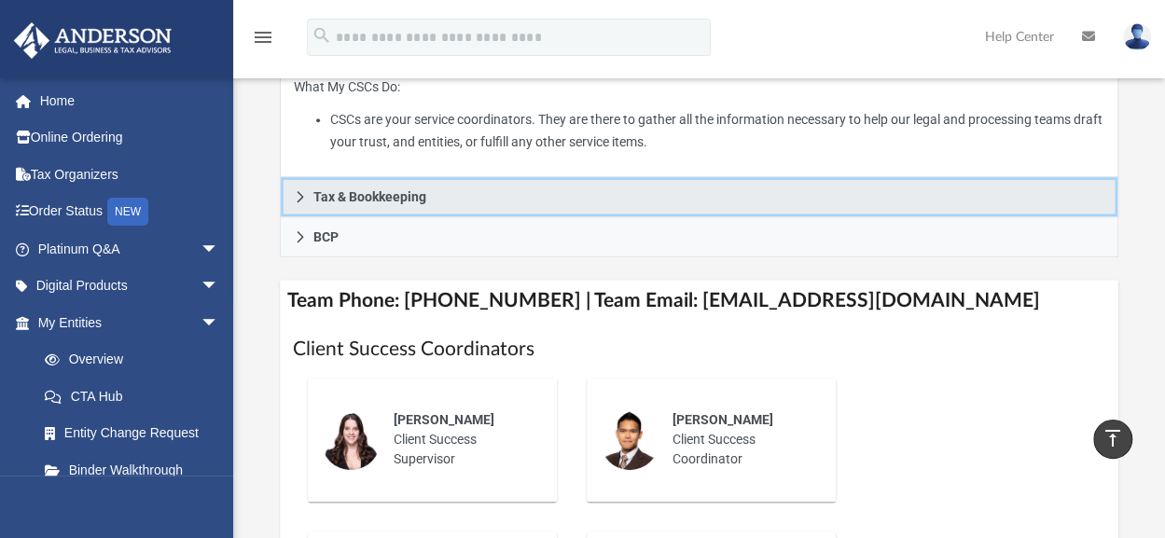
click at [302, 203] on icon at bounding box center [300, 196] width 13 height 13
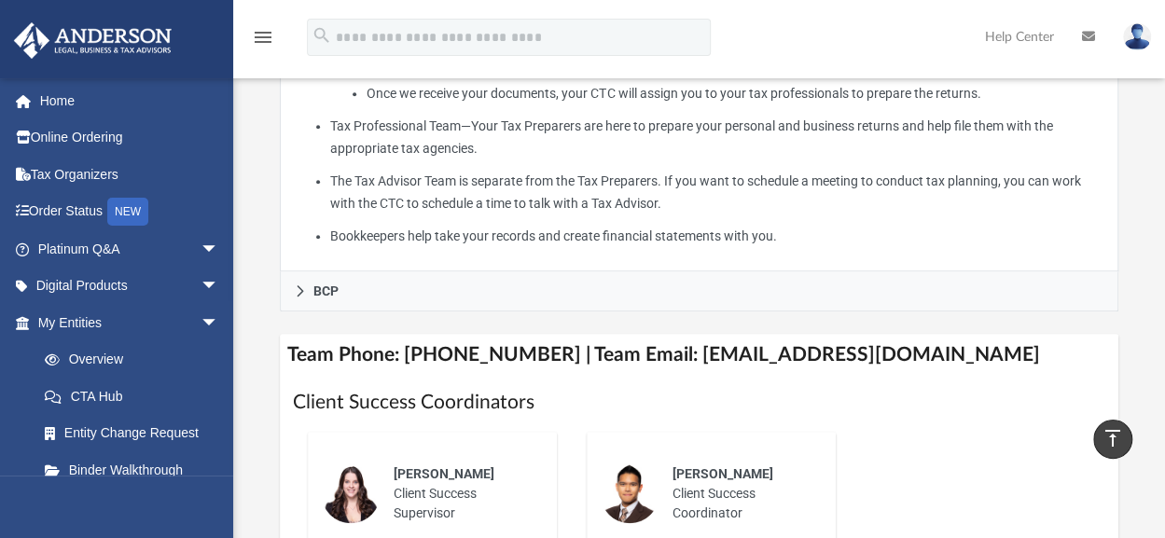
scroll to position [755, 0]
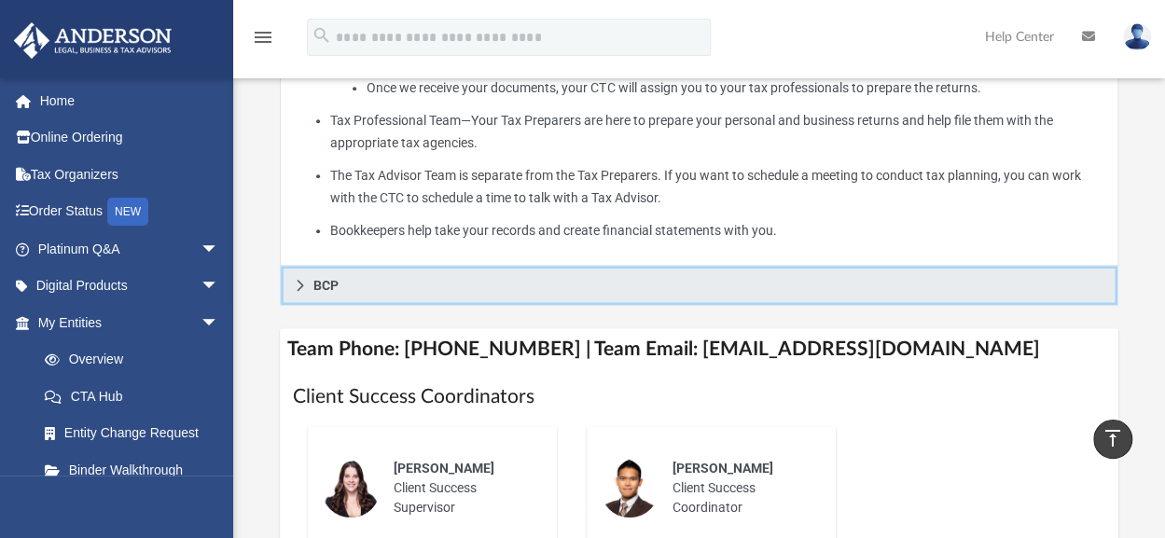
click at [298, 291] on icon at bounding box center [300, 285] width 7 height 11
click at [298, 340] on div "Who is on my team and who will I work with: While a client of Anderson you will…" at bounding box center [699, 406] width 838 height 2048
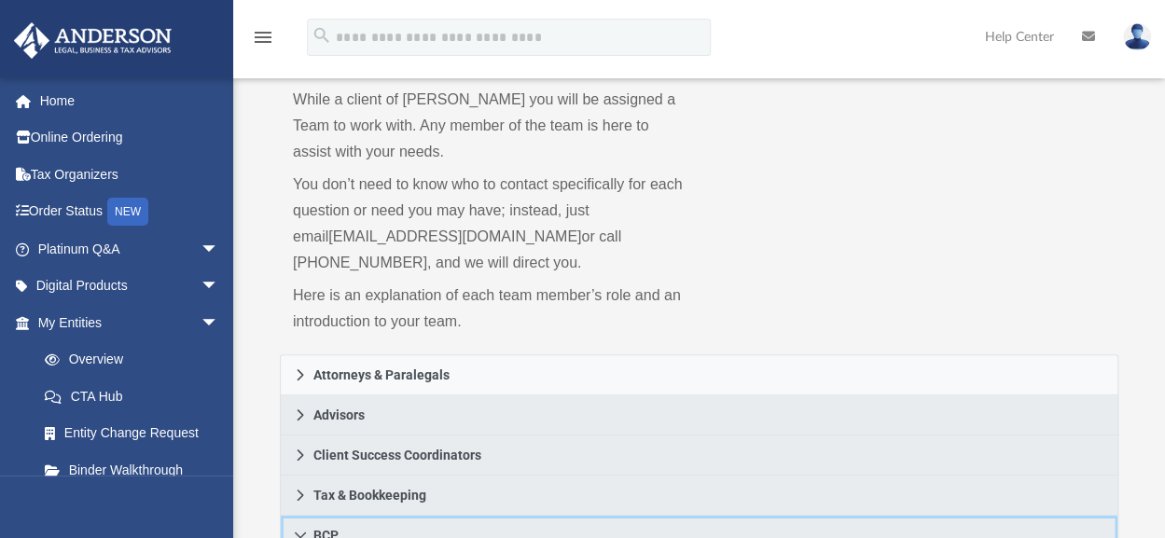
scroll to position [0, 0]
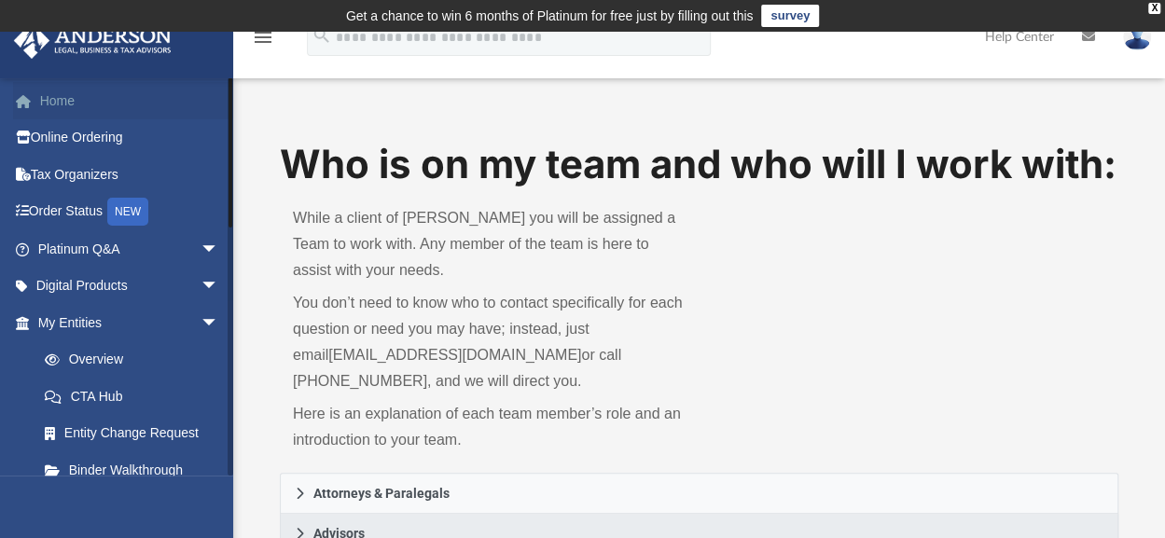
click at [60, 96] on link "Home" at bounding box center [130, 100] width 234 height 37
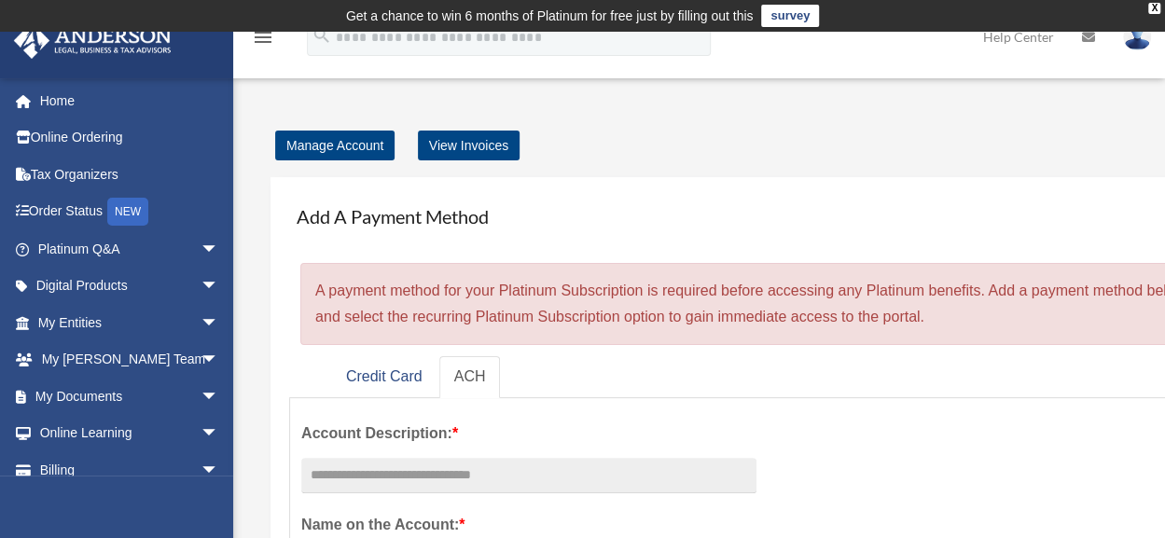
click at [60, 96] on link "Home" at bounding box center [130, 100] width 234 height 37
drag, startPoint x: 0, startPoint y: 0, endPoint x: 60, endPoint y: 96, distance: 113.1
click at [60, 96] on link "Home" at bounding box center [130, 100] width 234 height 37
click at [201, 321] on span "arrow_drop_down" at bounding box center [219, 323] width 37 height 38
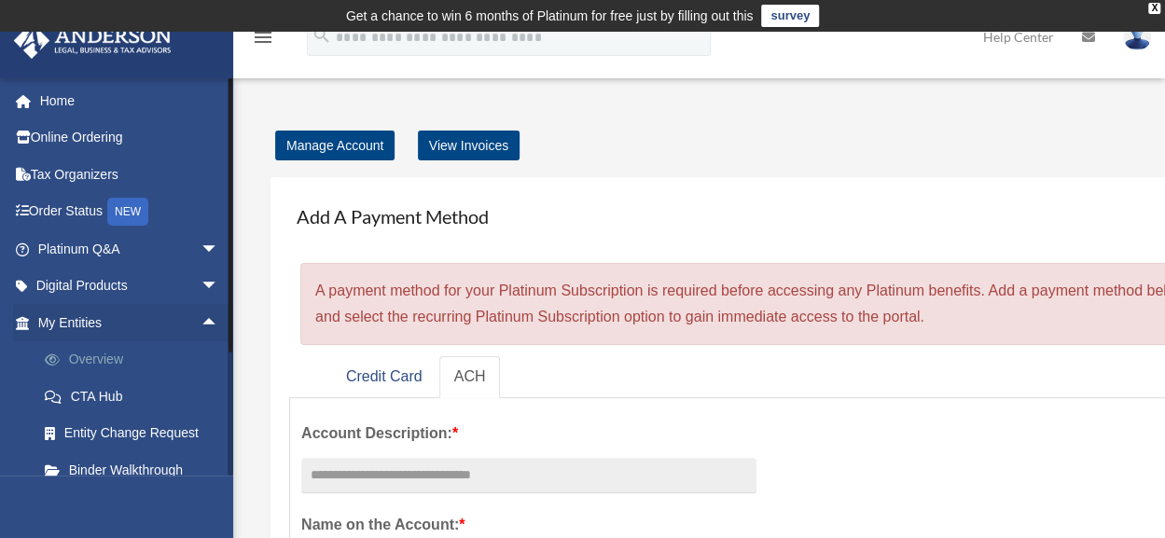
click at [150, 358] on link "Overview" at bounding box center [136, 359] width 221 height 37
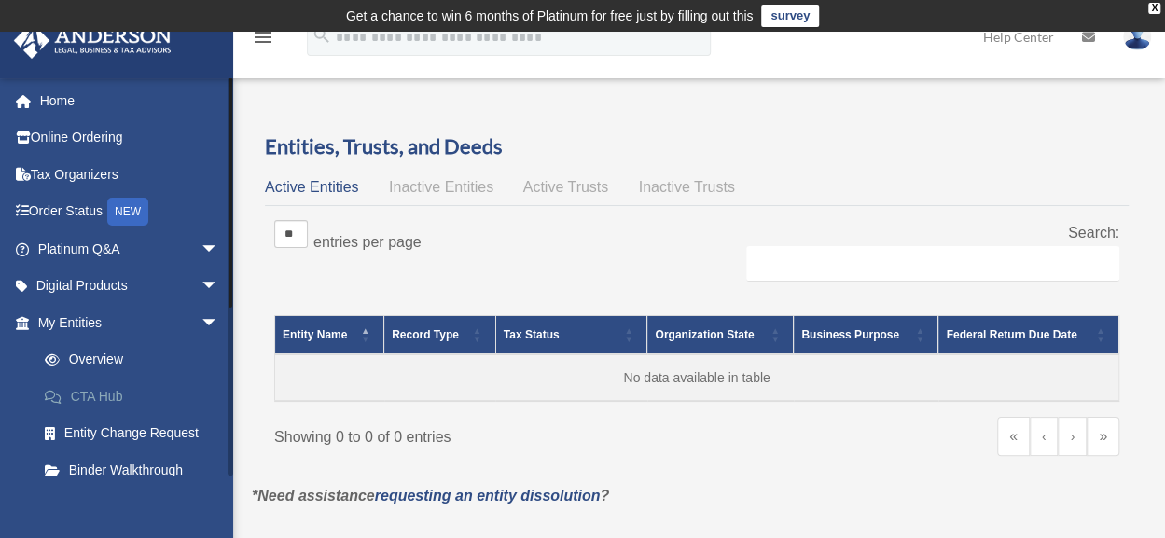
click at [104, 386] on link "CTA Hub" at bounding box center [136, 396] width 221 height 37
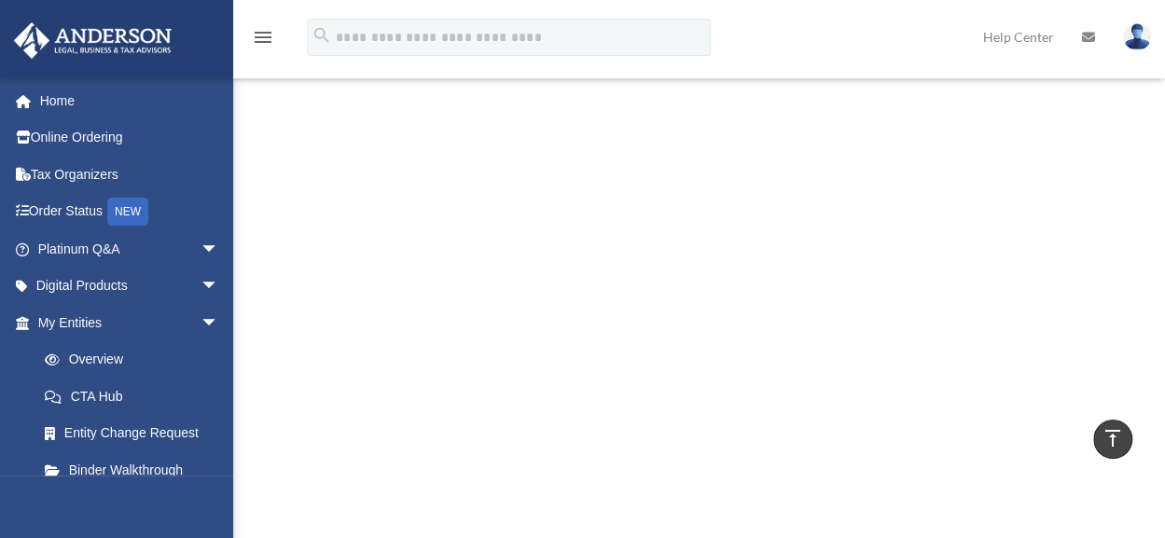
scroll to position [7247, 0]
click at [143, 467] on link "Binder Walkthrough" at bounding box center [136, 469] width 221 height 37
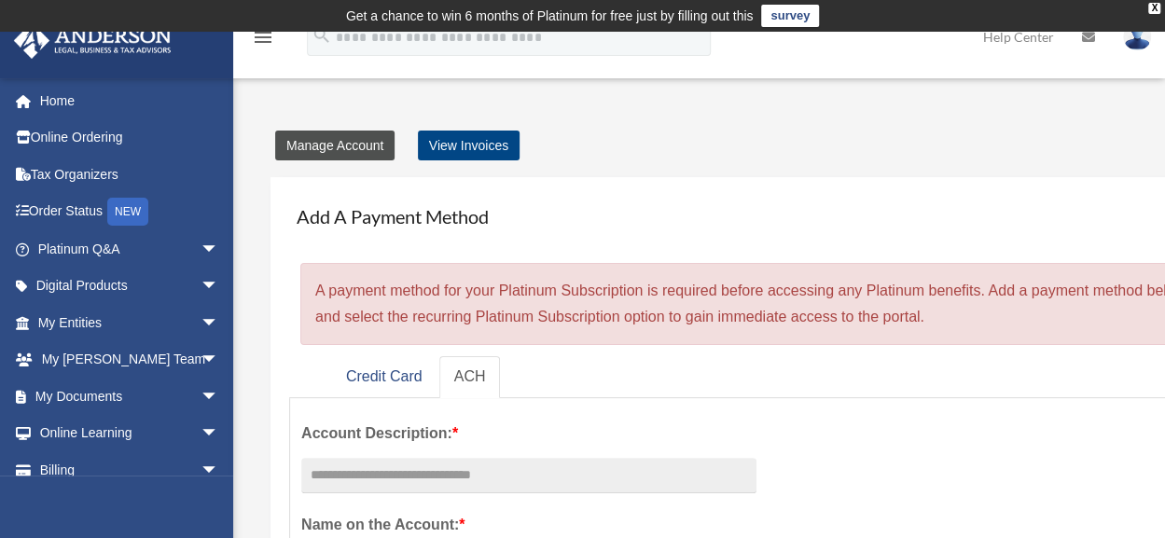
click at [325, 150] on link "Manage Account" at bounding box center [334, 146] width 119 height 30
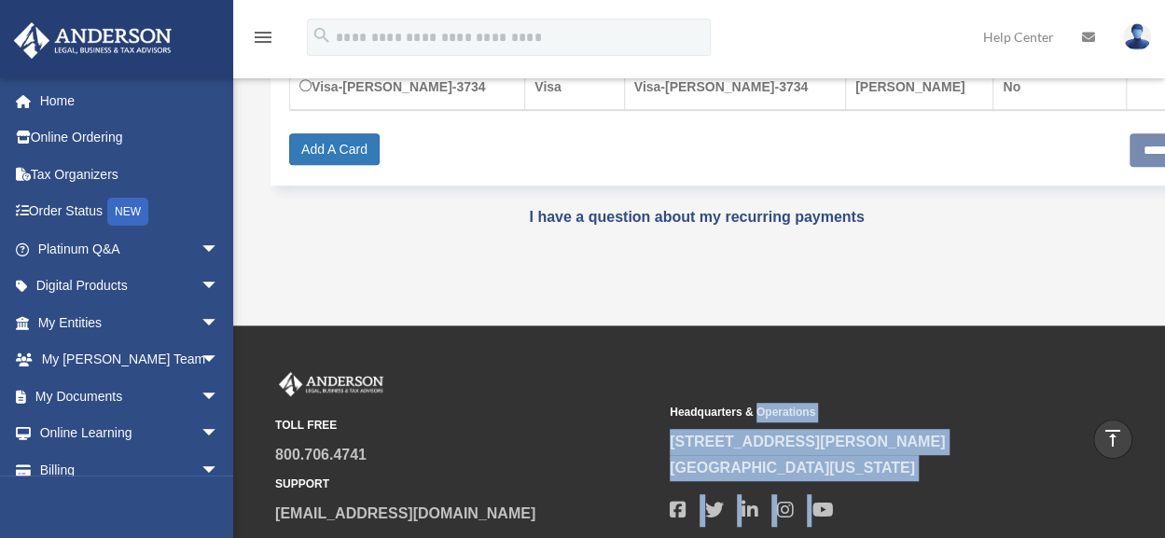
scroll to position [414, 0]
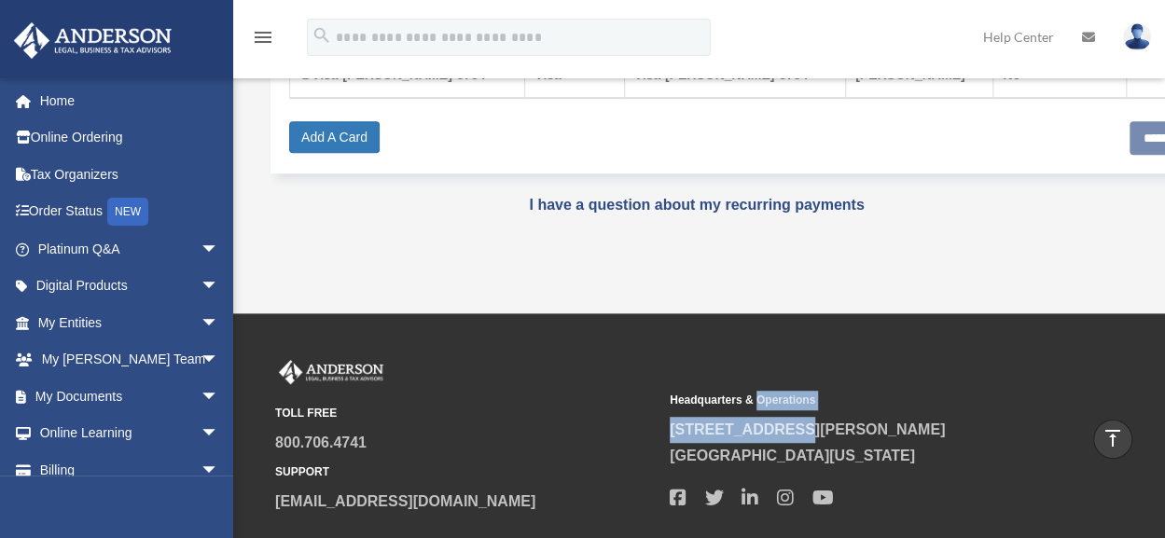
drag, startPoint x: 755, startPoint y: 536, endPoint x: 893, endPoint y: 437, distance: 169.8
click at [893, 437] on div "Headquarters & Operations [STREET_ADDRESS][PERSON_NAME] [GEOGRAPHIC_DATA], [US_…" at bounding box center [860, 449] width 381 height 131
click at [877, 537] on div "TOLL FREE 800.706.4741 SUPPORT [EMAIL_ADDRESS][DOMAIN_NAME] Headquarters & Oper…" at bounding box center [699, 453] width 876 height 187
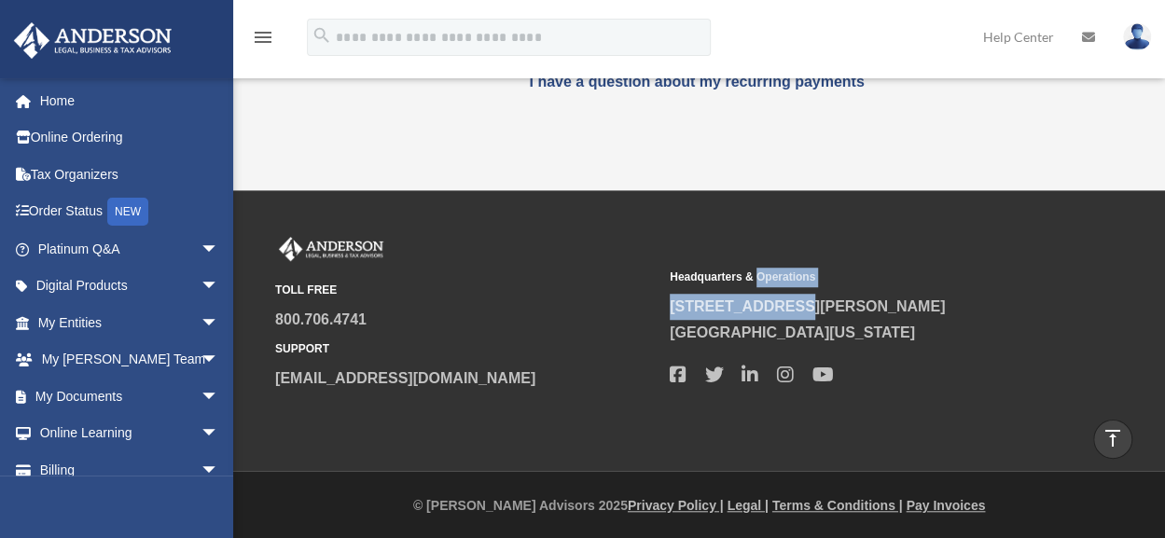
drag, startPoint x: 877, startPoint y: 537, endPoint x: 915, endPoint y: 422, distance: 120.9
click at [915, 422] on div "TOLL FREE 800.706.4741 SUPPORT [EMAIL_ADDRESS][DOMAIN_NAME] Headquarters & Oper…" at bounding box center [582, 330] width 1165 height 281
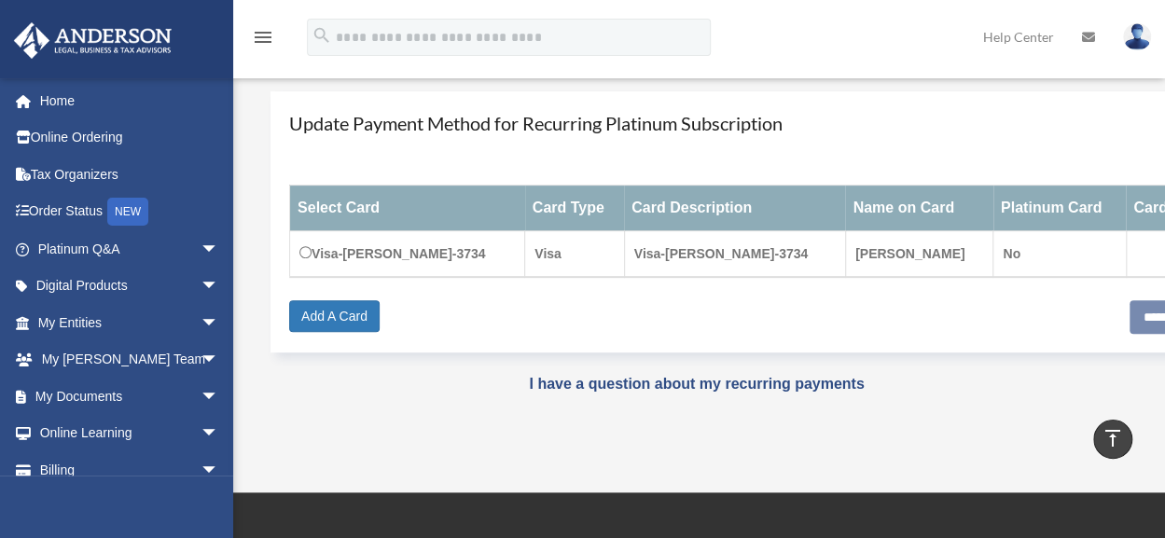
scroll to position [233, 0]
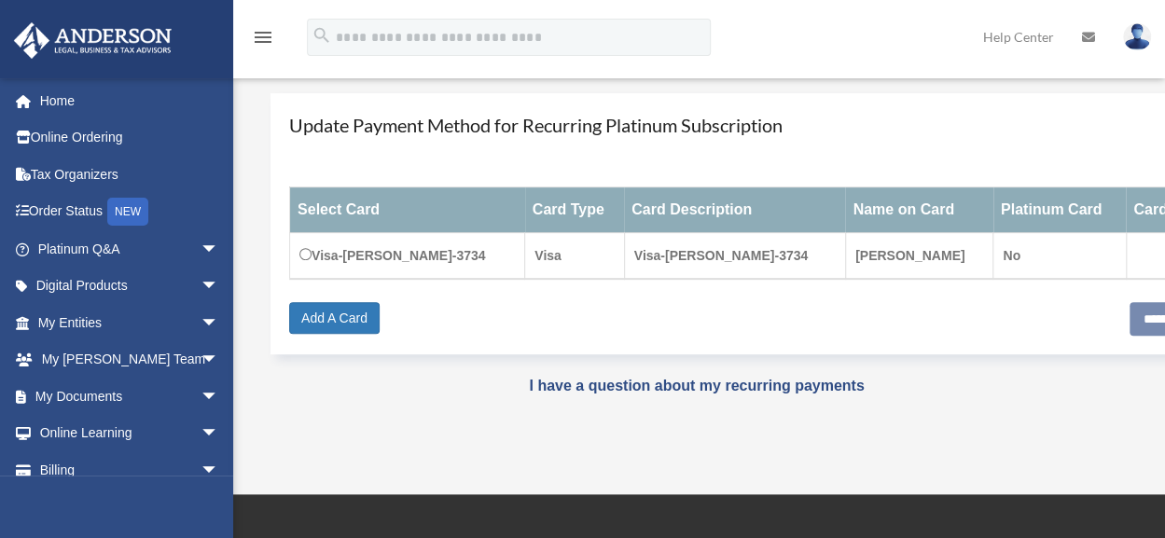
click at [877, 314] on div "**********" at bounding box center [770, 318] width 963 height 32
drag, startPoint x: 961, startPoint y: 537, endPoint x: 966, endPoint y: 548, distance: 12.1
click at [966, 537] on html "X Get a chance to win 6 months of Platinum for free just by filling out this su…" at bounding box center [582, 306] width 1165 height 1078
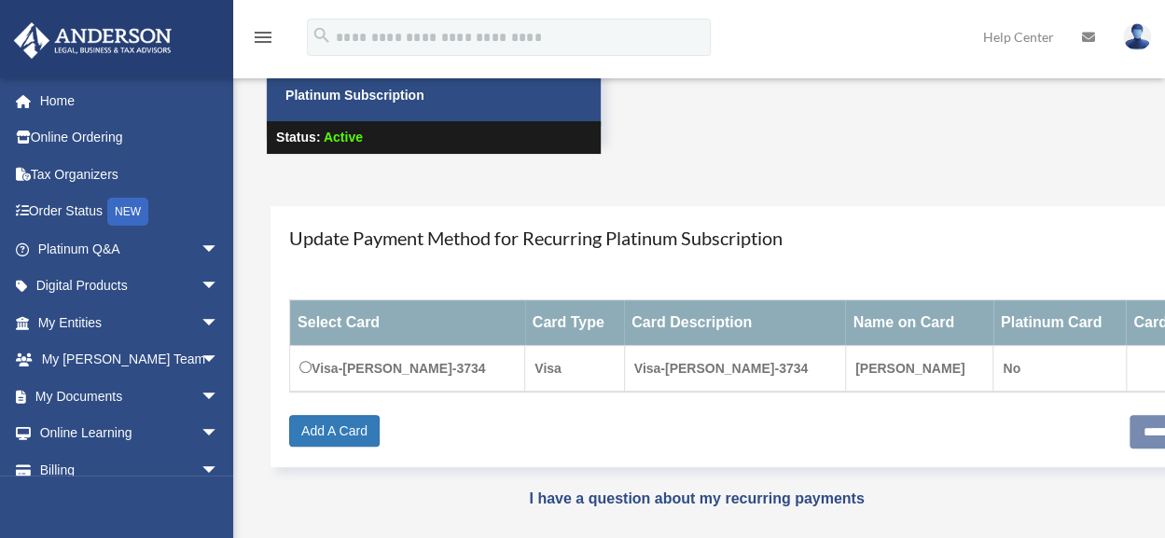
scroll to position [0, 0]
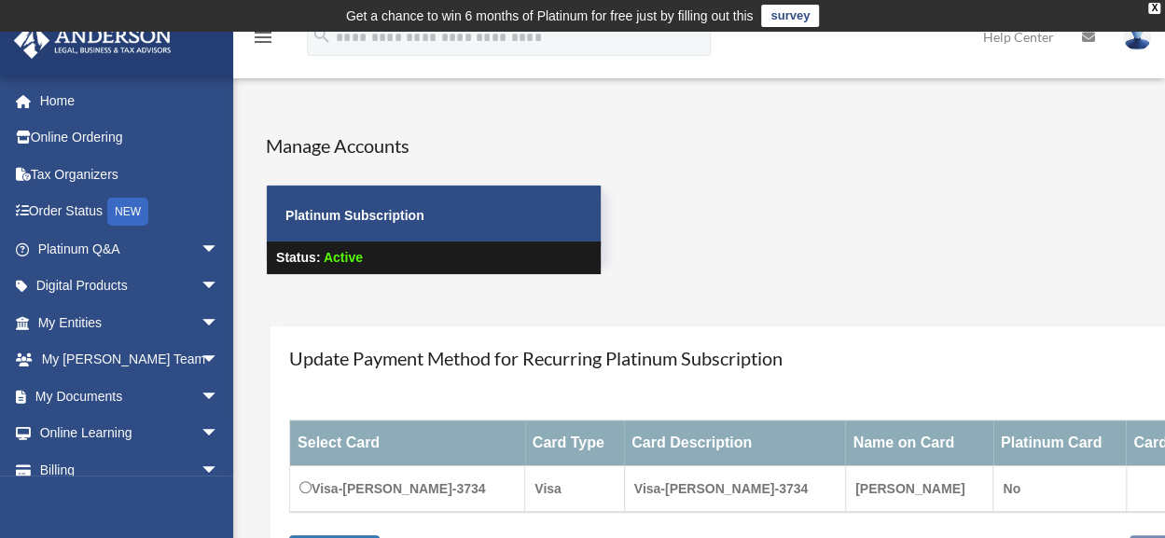
click at [793, 15] on link "survey" at bounding box center [790, 16] width 58 height 22
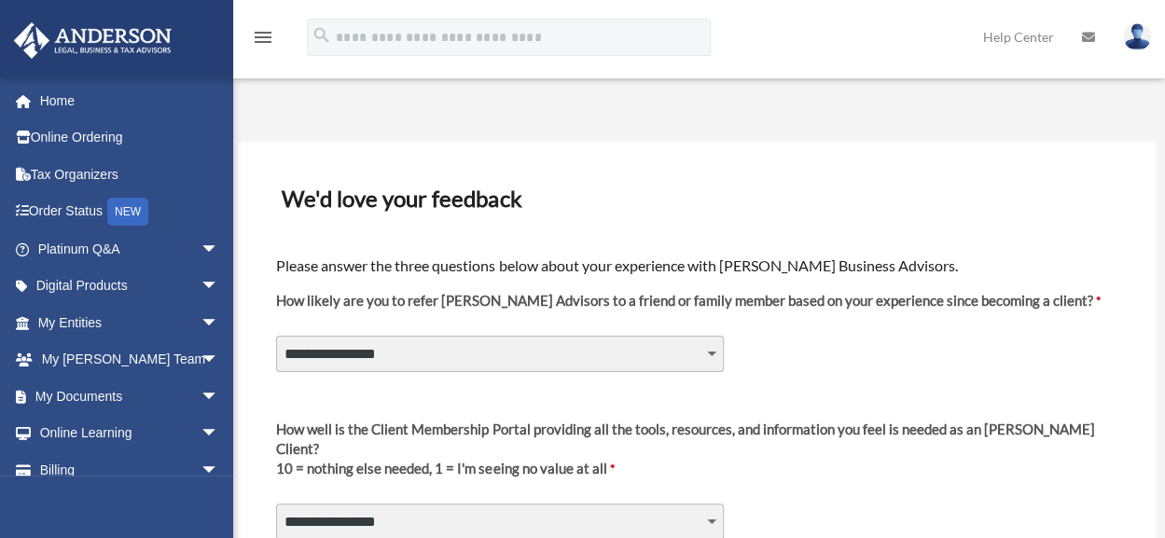
click at [713, 359] on select "**********" at bounding box center [500, 353] width 448 height 35
select select "********"
click at [276, 336] on select "**********" at bounding box center [500, 353] width 448 height 35
click at [662, 517] on select "**********" at bounding box center [500, 521] width 448 height 35
select select "********"
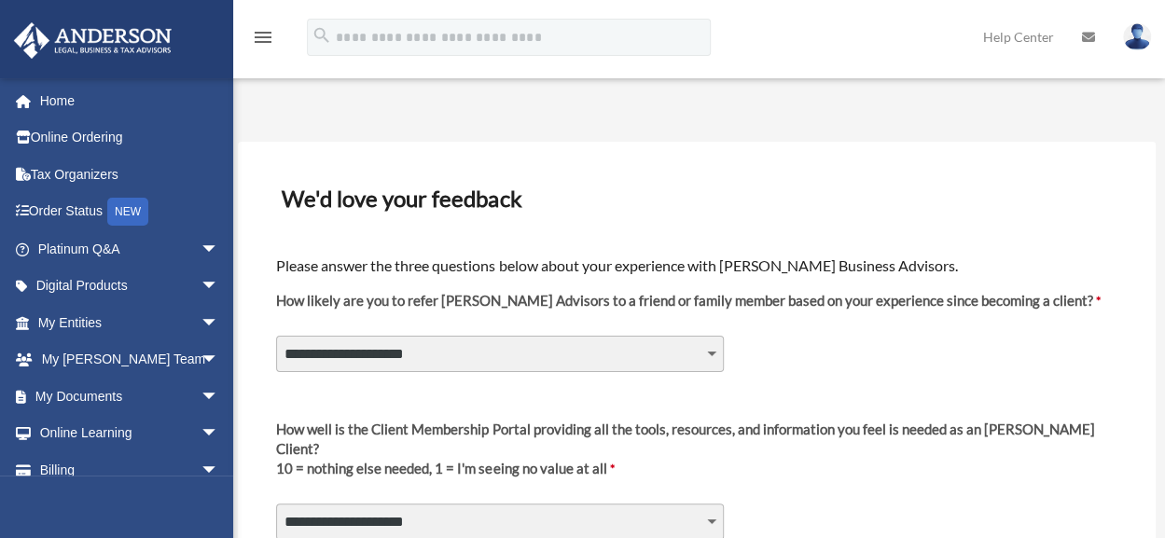
click at [276, 504] on select "**********" at bounding box center [500, 521] width 448 height 35
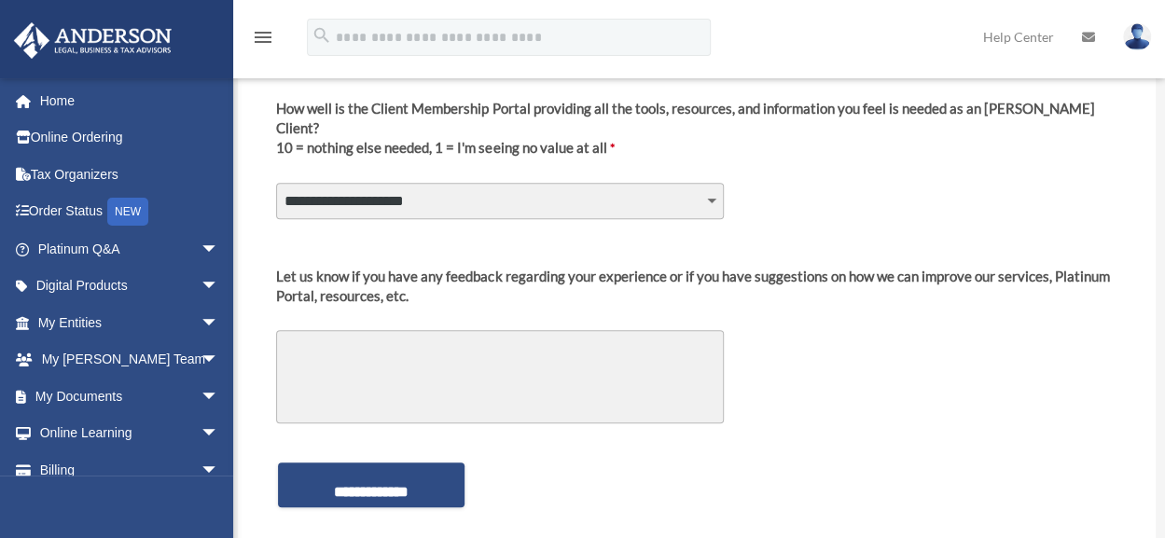
scroll to position [323, 0]
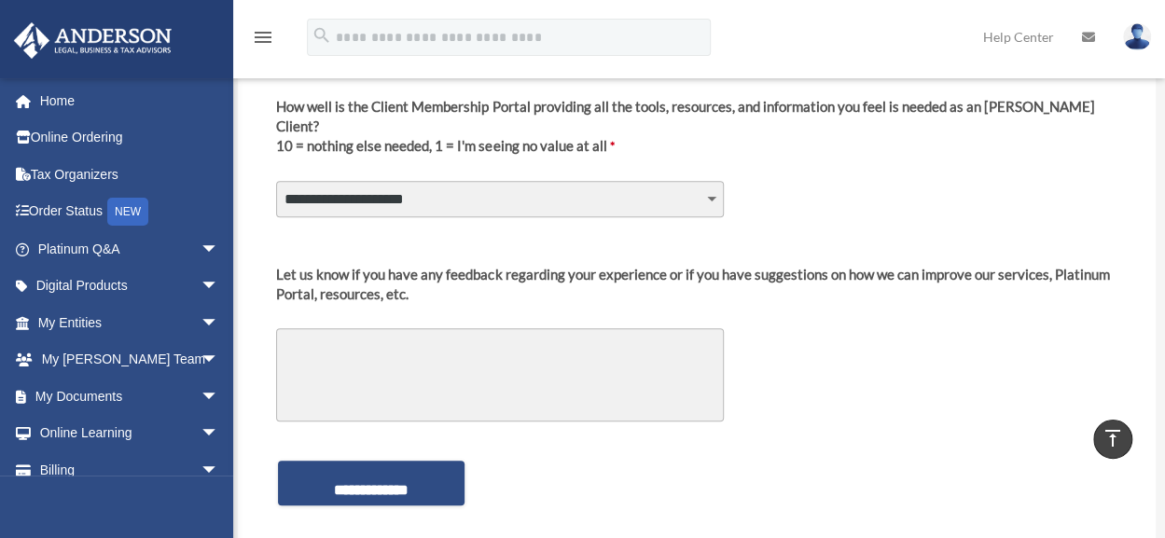
click at [574, 329] on textarea "Let us know if you have any feedback regarding your experience or if you have s…" at bounding box center [500, 374] width 448 height 93
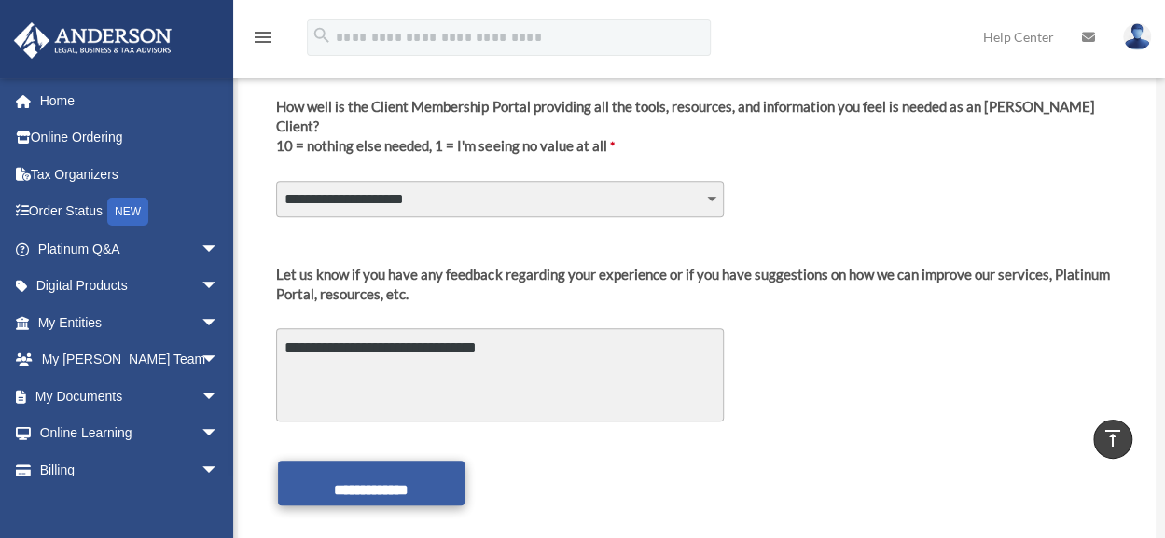
type textarea "**********"
click at [385, 471] on input "**********" at bounding box center [371, 483] width 187 height 45
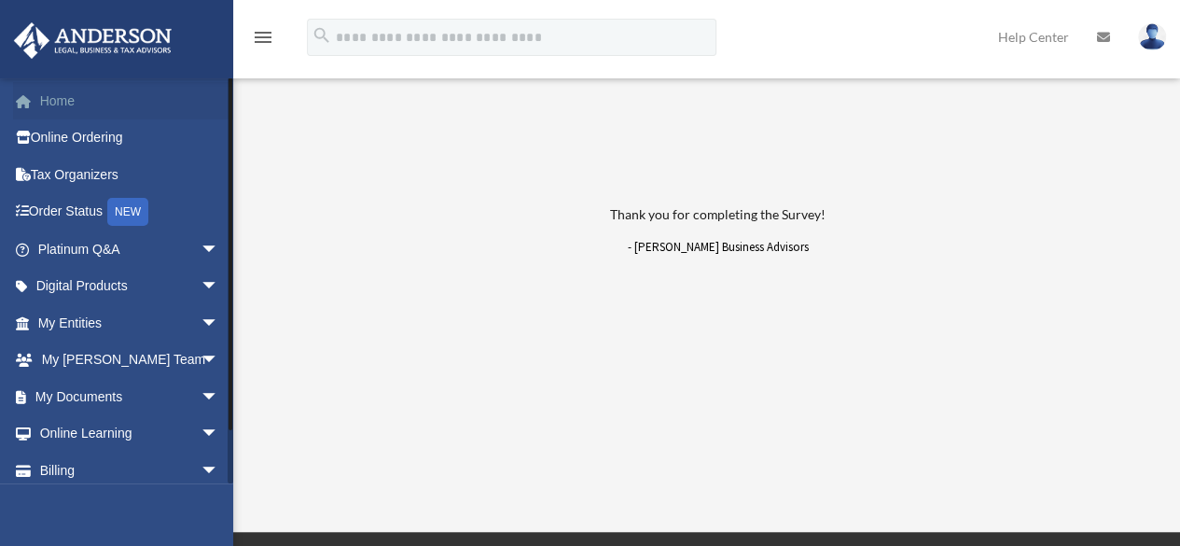
click at [106, 101] on link "Home" at bounding box center [130, 100] width 234 height 37
click at [58, 99] on link "Home" at bounding box center [130, 100] width 234 height 37
